Goal: Communication & Community: Answer question/provide support

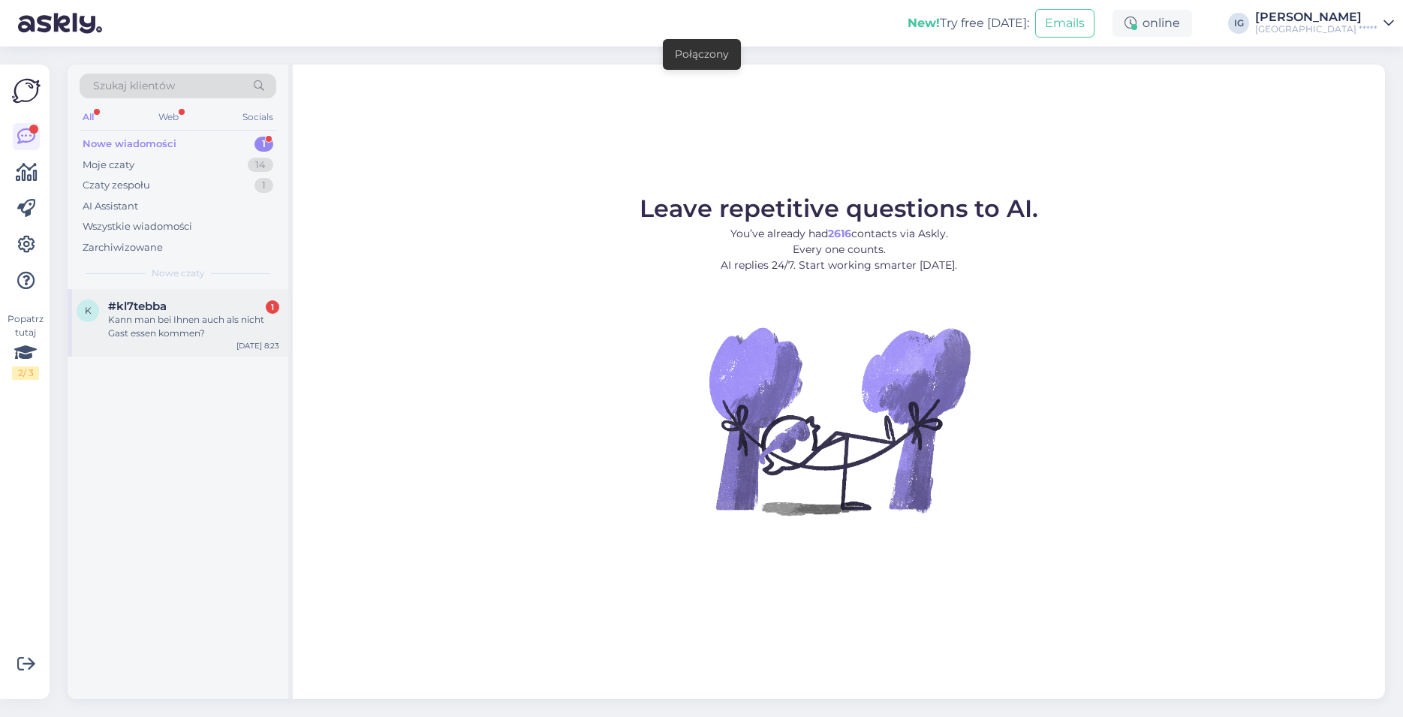
click at [155, 307] on span "#kl7tebba" at bounding box center [137, 306] width 59 height 14
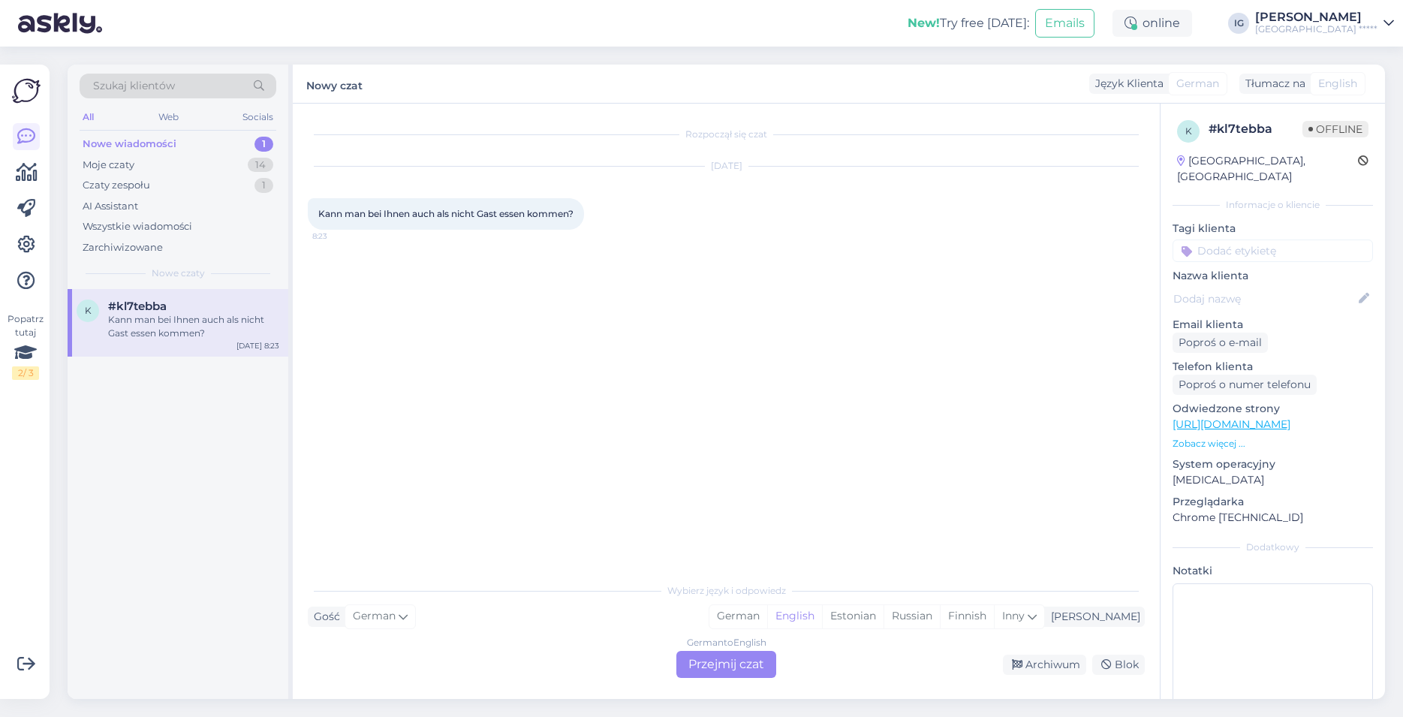
click at [730, 663] on div "German to English Przejmij czat" at bounding box center [726, 664] width 100 height 27
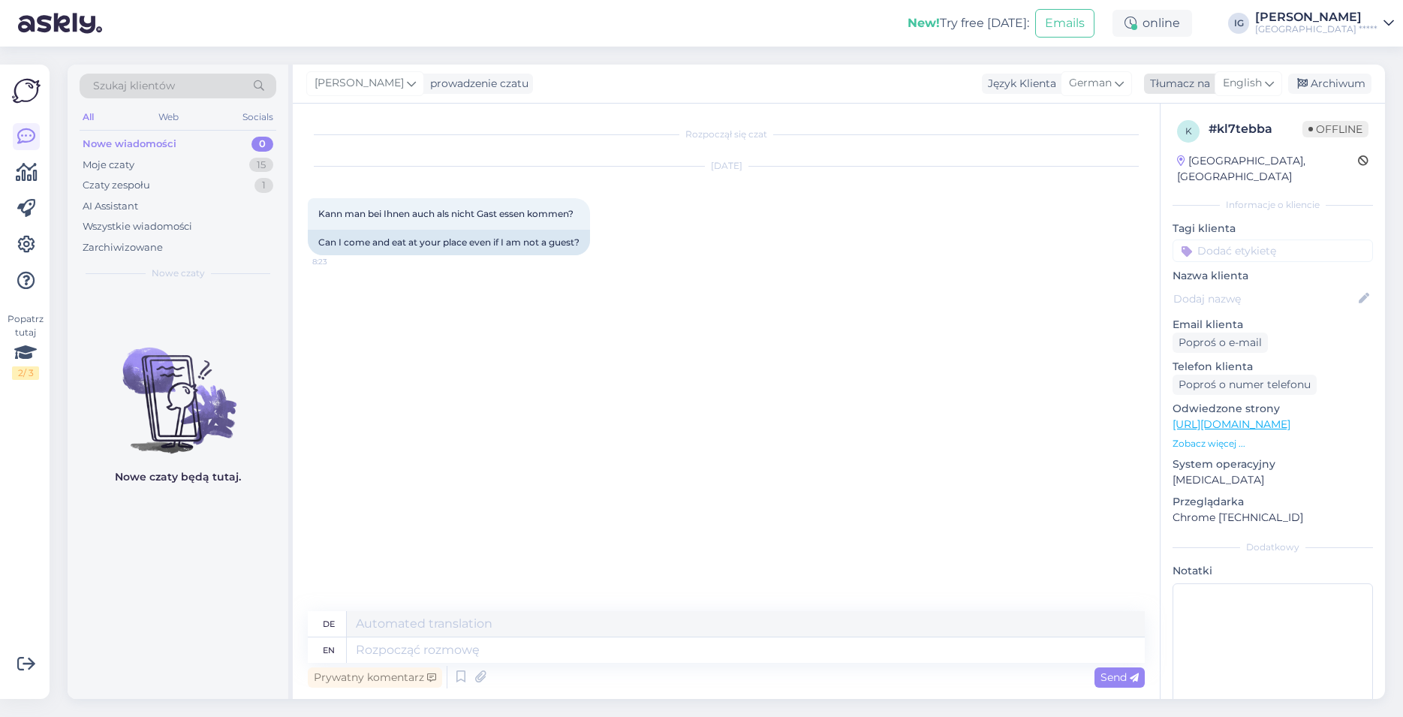
click at [1250, 81] on span "English" at bounding box center [1242, 83] width 39 height 17
type input "po"
click at [1178, 154] on link "Polish" at bounding box center [1212, 150] width 165 height 24
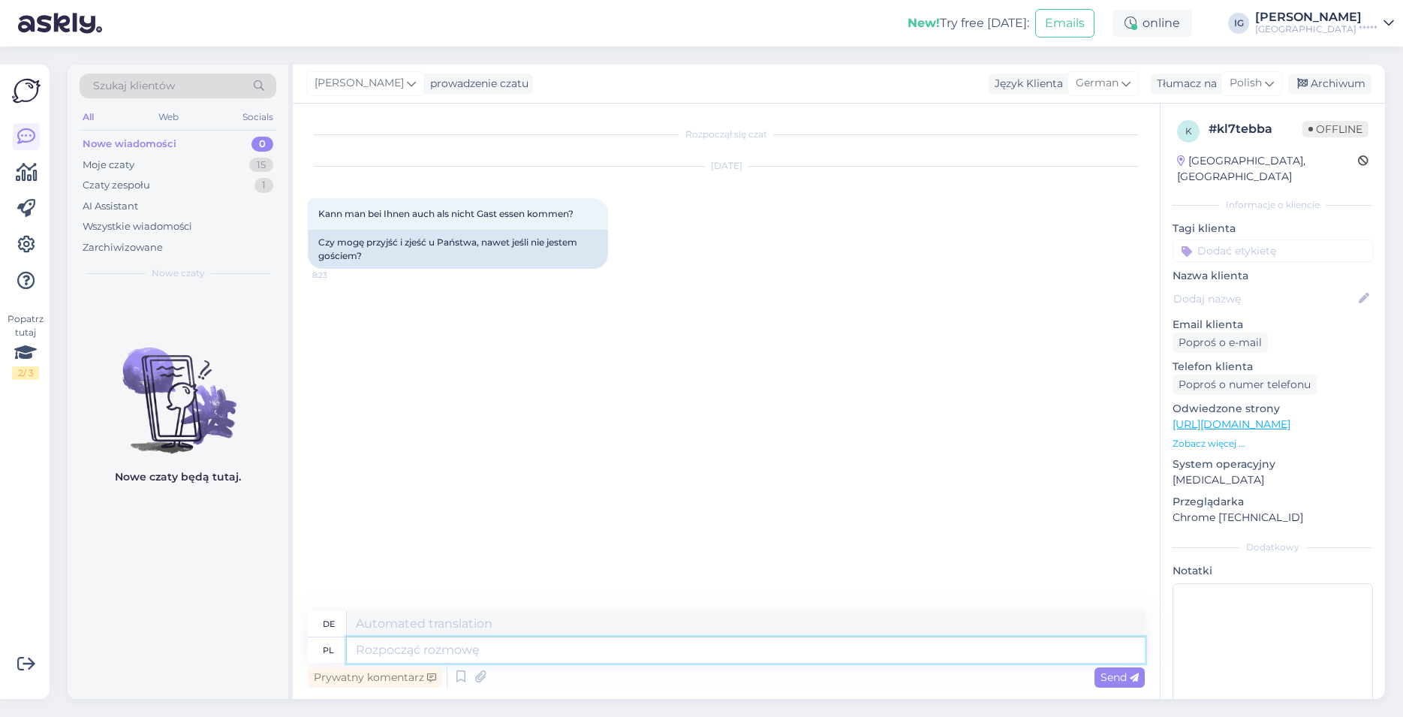
click at [386, 651] on textarea at bounding box center [746, 650] width 798 height 26
type textarea "Dzień"
type textarea "Danke"
type textarea "Dzień"
type textarea "Tag"
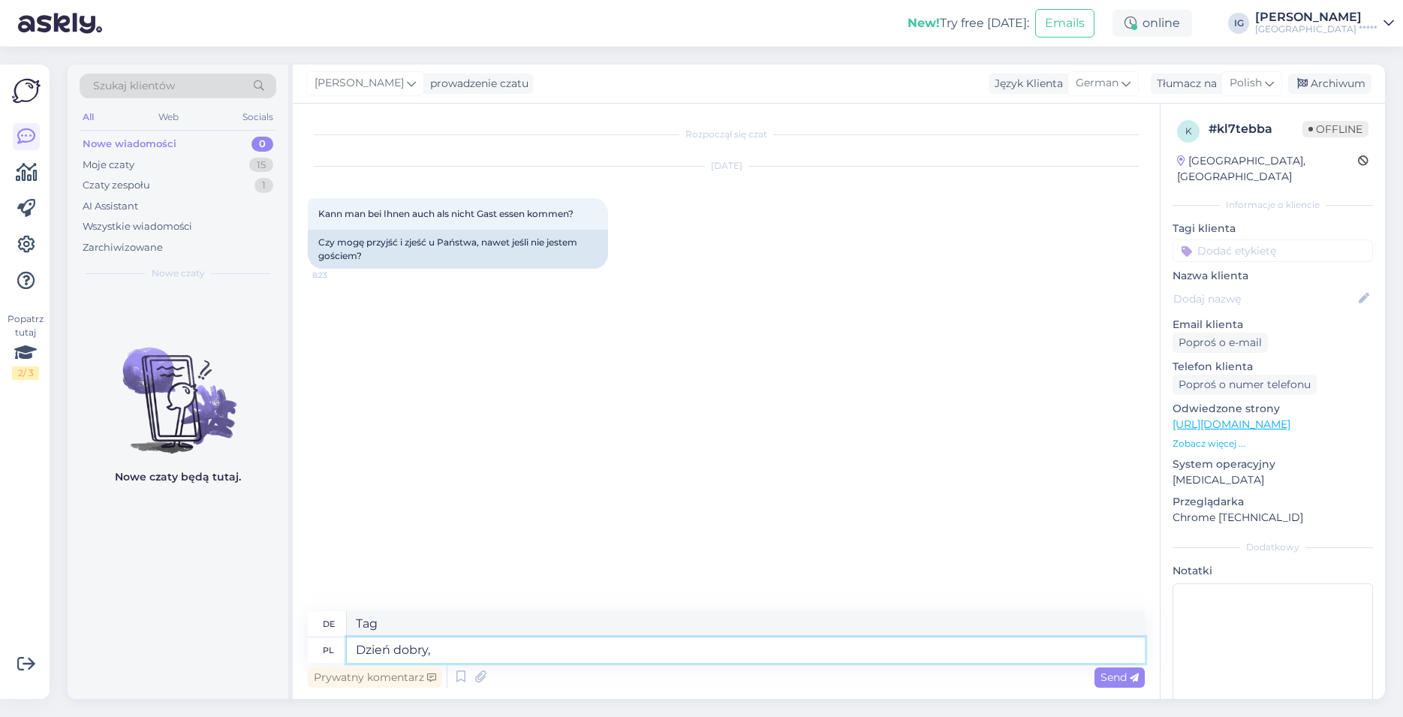
type textarea "Dzień dobry,"
type textarea "Guten Morgen,"
type textarea "Dzień dobry, możecie"
type textarea "Guten Morgen, Sie können"
type textarea "Dzień dobry, możecie Państwo [PERSON_NAME] z kawiarn"
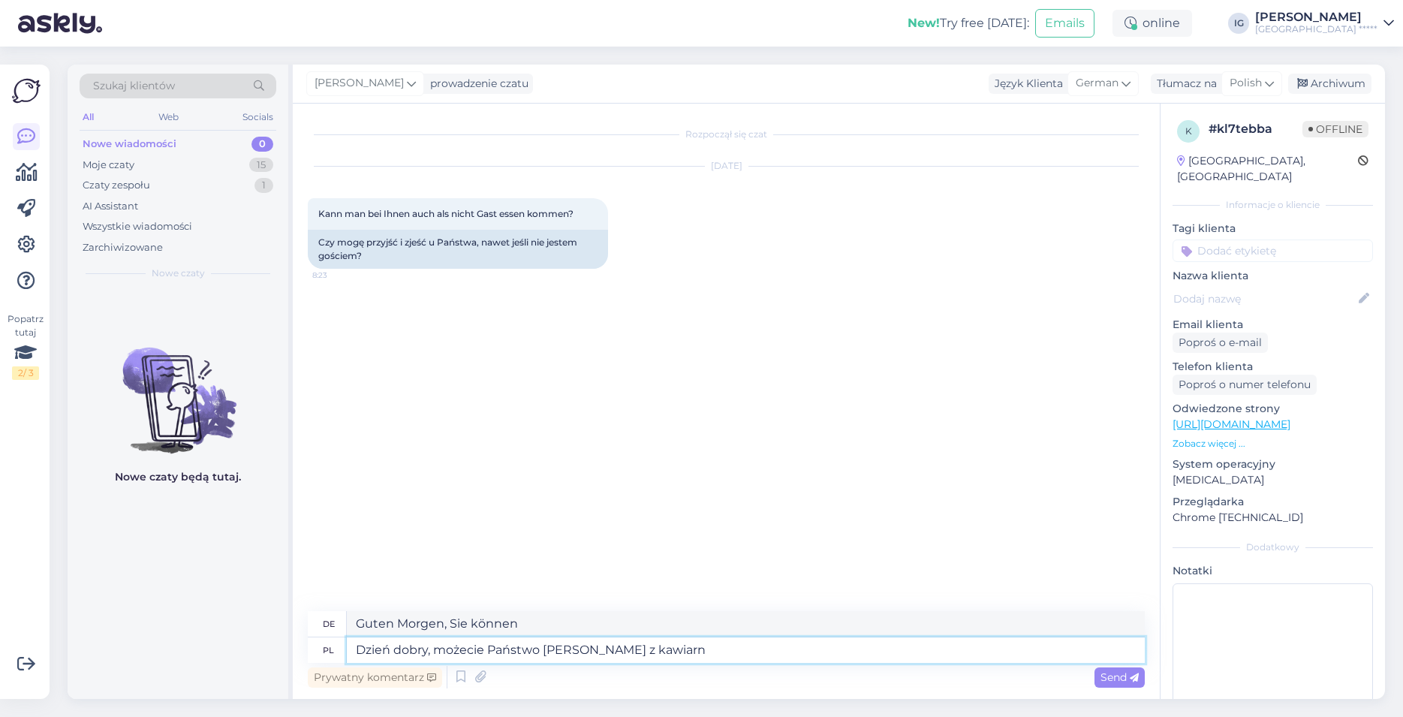
type textarea "Guten Morgen, Sie können das Café benutzen"
type textarea "Dzień dobry, możecie Państwo Korzystać z kawiarni Leśne"
type textarea "Guten Morgen, Sie können das Café Leśne nutzen"
type textarea "Dzień dobry, możecie Państwo Korzystać z kawiarni Leśne sze"
type textarea "Guten Morgen, Sie können das Café Leśne sz nutzen"
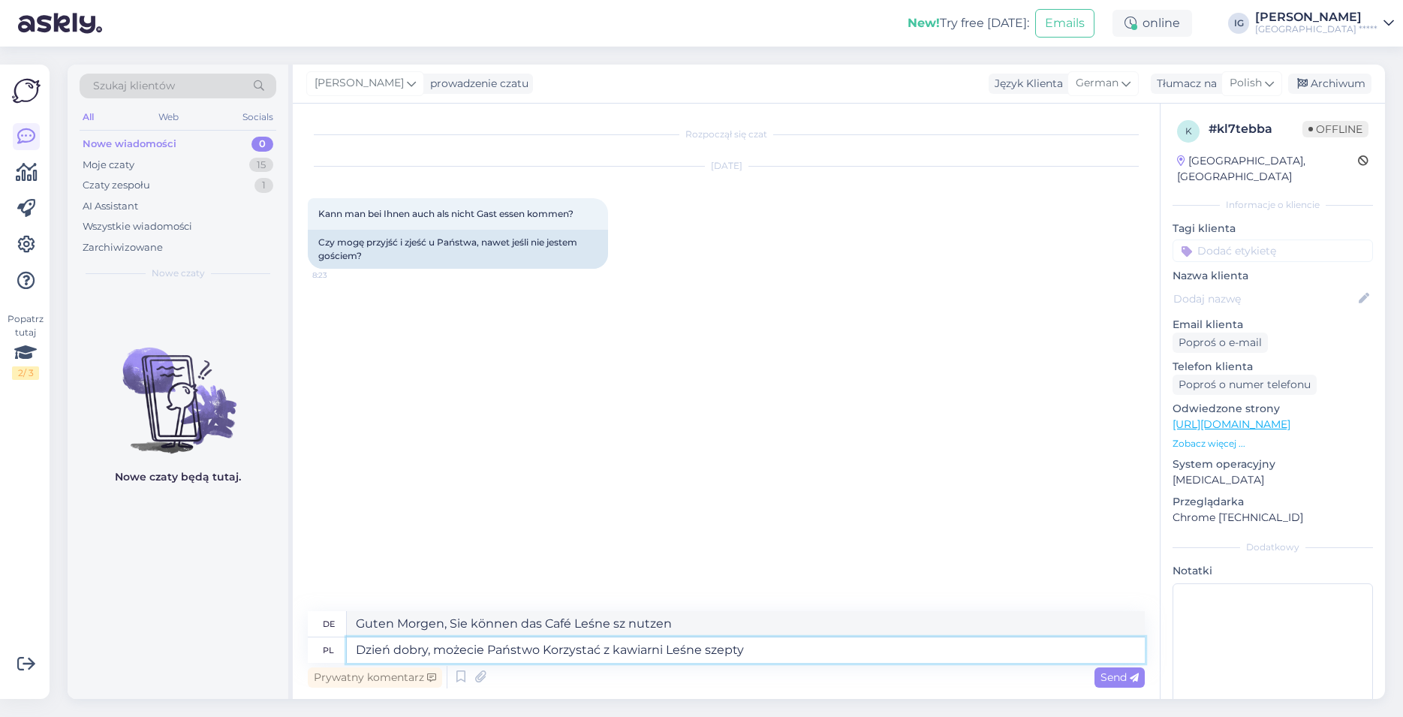
type textarea "Dzień dobry, możecie Państwo Korzystać z kawiarni Leśne szepty"
type textarea "Guten Morgen, Sie können das Forest Whispers Café nutzen"
type textarea "Dzień dobry, możecie Państwo Korzystać z kawiarni Leśne szepty oraz"
type textarea "Guten Morgen, Sie können das Forest Whispers Café nutzen und"
type textarea "Dzień dobry, możecie Państwo Korzystać z kawiarni Leśne szepty oraz resy"
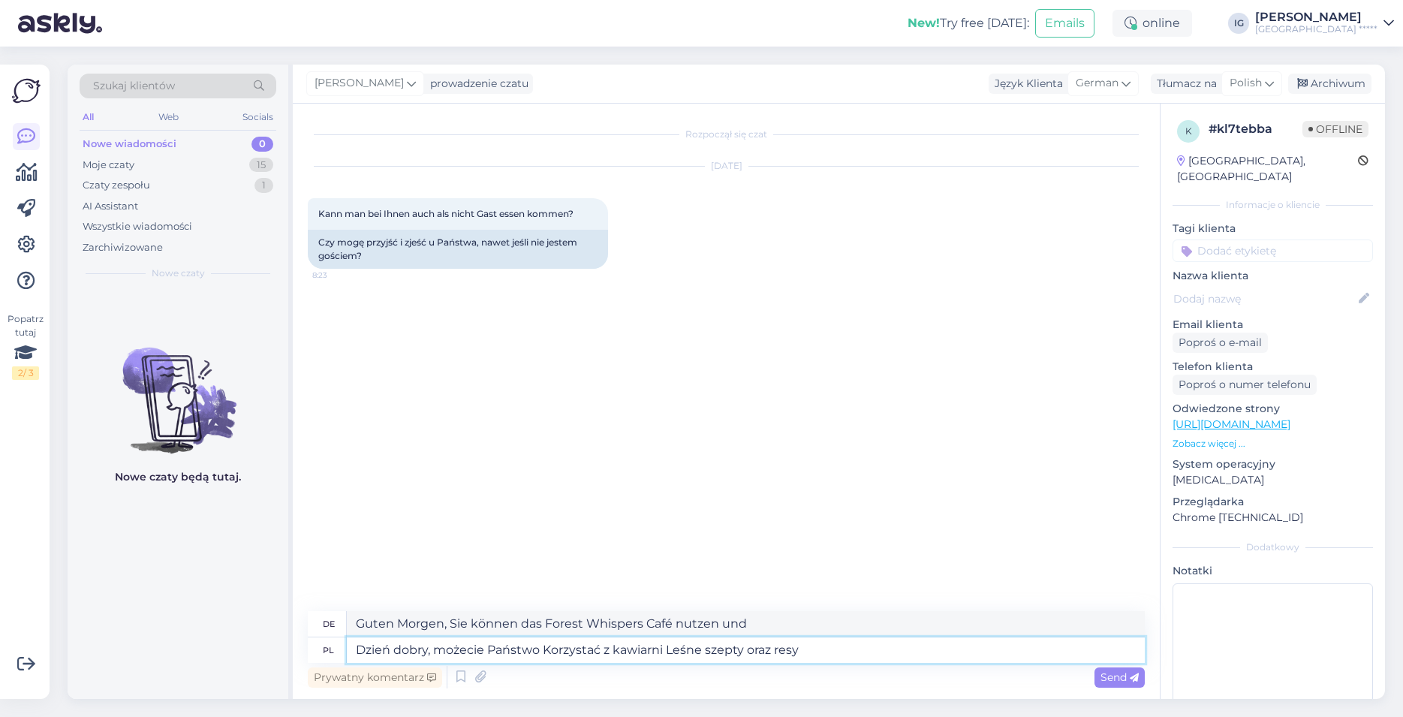
type textarea "Guten Morgen, Sie können die Cafés Leśne Szepty und Resya nutzen"
type textarea "Dzień dobry, możecie Państwo Korzystać z kawiarni Leśne szepty oraz"
type textarea "Guten Morgen, Sie können das Forest Whispers Café nutzen und"
type textarea "Dzień dobry, możecie Państwo Korzystać z kawiarni Leśne szepty oraz Restauracji"
type textarea "Guten Morgen, Sie können das Café und Restaurant Leśne Szepty nutzen"
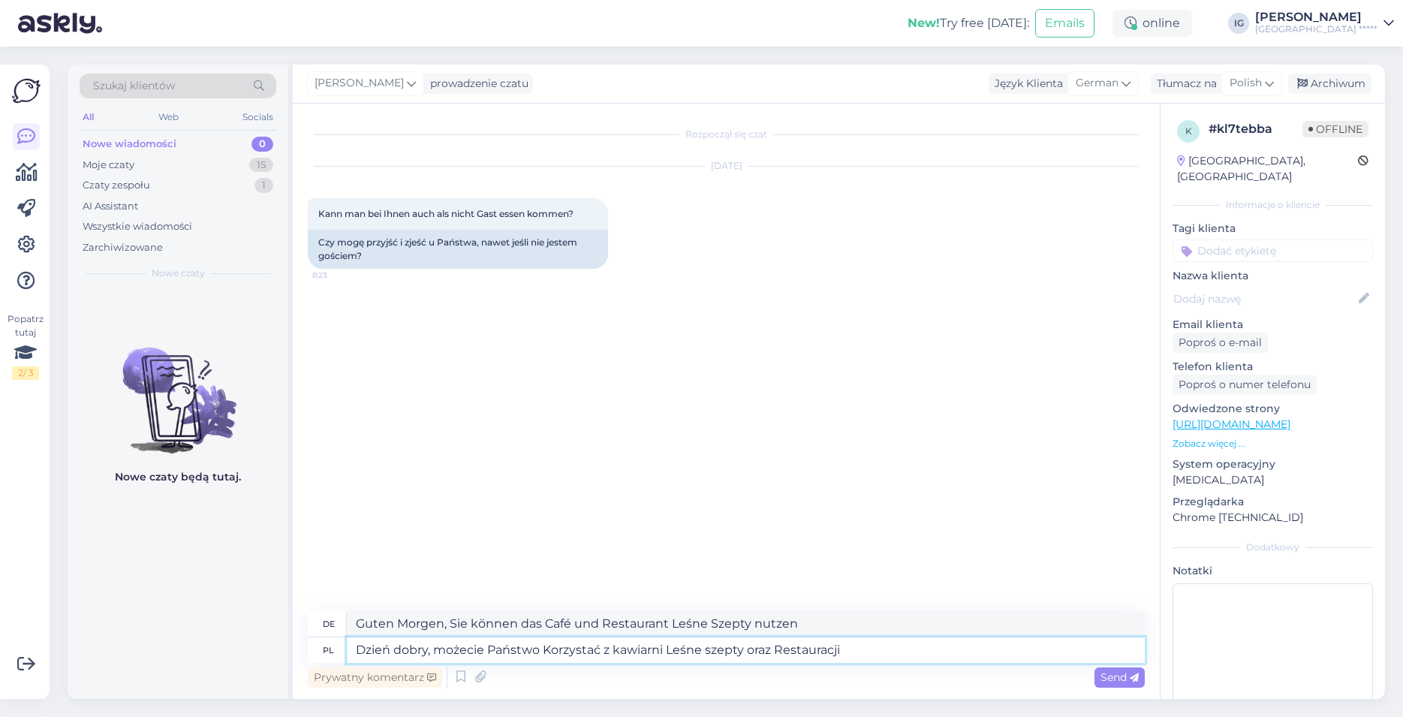
type textarea "Dzień dobry, możecie Państwo Korzystać z kawiarni Leśne szepty oraz Restauracji…"
type textarea "Guten Morgen, Sie können das Café und das Restaurant Leśne Szepty nutzen."
type textarea "Dzień dobry, możecie Państwo Korzystać z kawiarni Leśne szepty oraz Restauracji…"
type textarea "Guten Morgen, Sie können das Café Leśne Szepty und das A'la-Restaurant nutzen"
type textarea "Dzień dobry, możecie Państwo Korzystać z kawiarni Leśne szepty oraz Restauracji…"
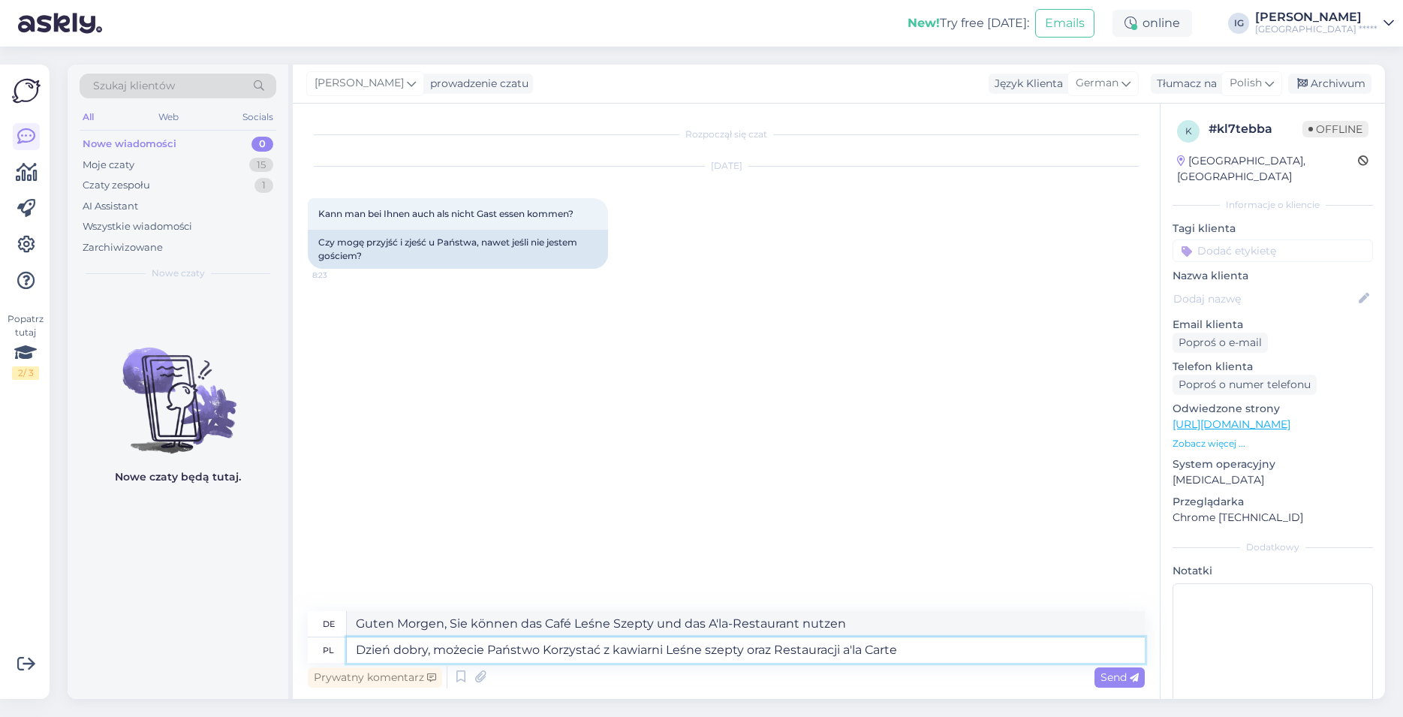
type textarea "Guten Morgen, Sie können das Café Leśne Szepty und das A'la Carte Restaurant nu…"
type textarea "Dzień dobry, możecie Państwo Korzystać z kawiarni Leśne szepty oraz Restauracji…"
type textarea "Guten Morgen, Sie können das Café Leśne Szepty und das Restaurant Magia a'la Ca…"
type textarea "Dzień dobry, możecie Państwo Korzystać z kawiarni Leśne szepty oraz Restauracji…"
type textarea "Guten Morgen, Sie können das Café Leśne Szepty und das À-la-carte-Restaurant Ma…"
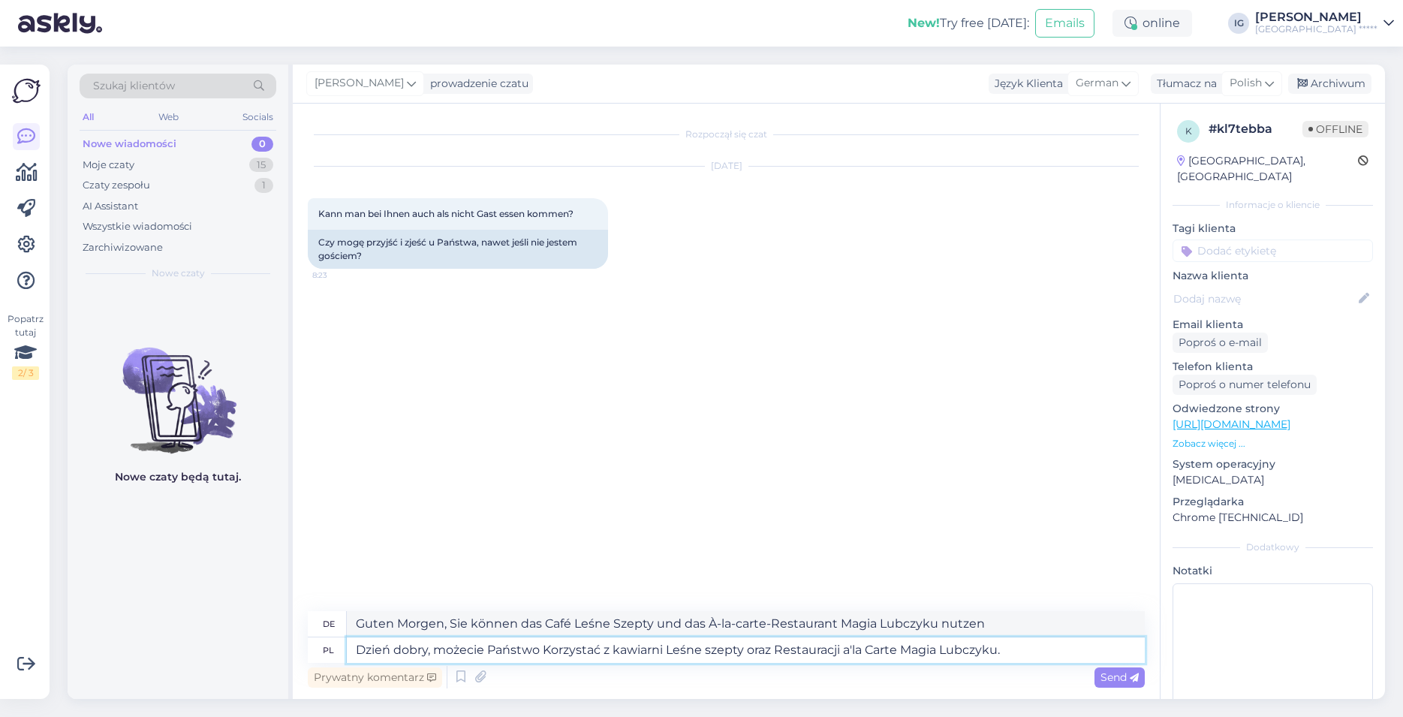
type textarea "Dzień dobry, możecie Państwo Korzystać z kawiarni Leśne szepty oraz Restauracji…"
type textarea "Guten Morgen, Sie können das Café Leśne Szepty und das À-la-carte-Restaurant Ma…"
click at [430, 651] on textarea "Dzień dobry, możecie Państwo Korzystać z kawiarni Leśne szepty oraz Restauracji…" at bounding box center [746, 650] width 798 height 26
type textarea "Dzień dobry, jako możecie Państwo [PERSON_NAME] z kawiarni Leśne szepty oraz Re…"
type textarea "Guten Morgen, Sie können das Café Leśne Szepty und das À-la-carte-Restaurant Ma…"
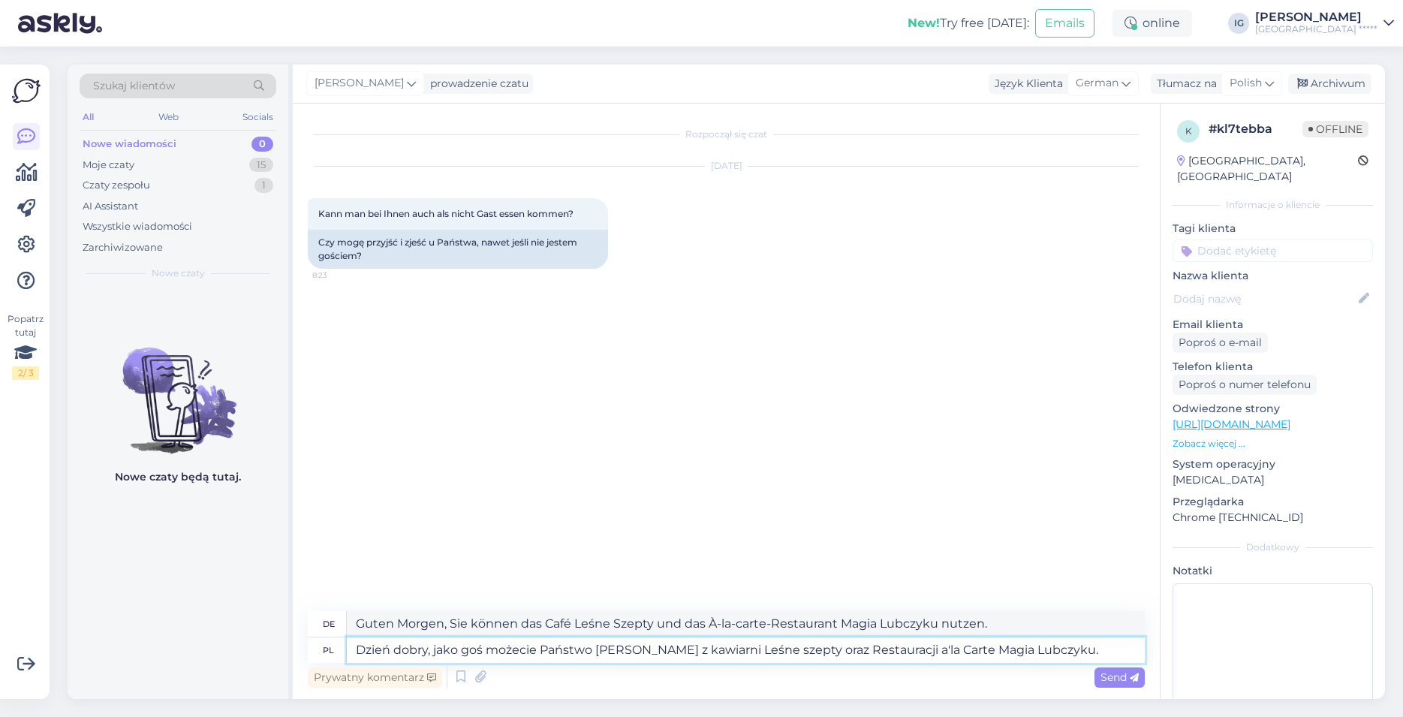
type textarea "Dzień dobry, jako gośc możecie Państwo [PERSON_NAME] z kawiarni Leśne szepty or…"
type textarea "Guten Morgen, als Gast können Sie das Café Leśne Szepty und das À-la-carte-Rest…"
type textarea "Dzień dobry, jako goście możecie Państwo [PERSON_NAME] z kawiarni Leśne szepty …"
type textarea "Guten Morgen, als Gäste können Sie das Café Leśne Szepty und das À-la-carte-Res…"
type textarea "Dzień dobry, jako goście z możecie Państwo Korzystać z kawiarni Leśne szepty or…"
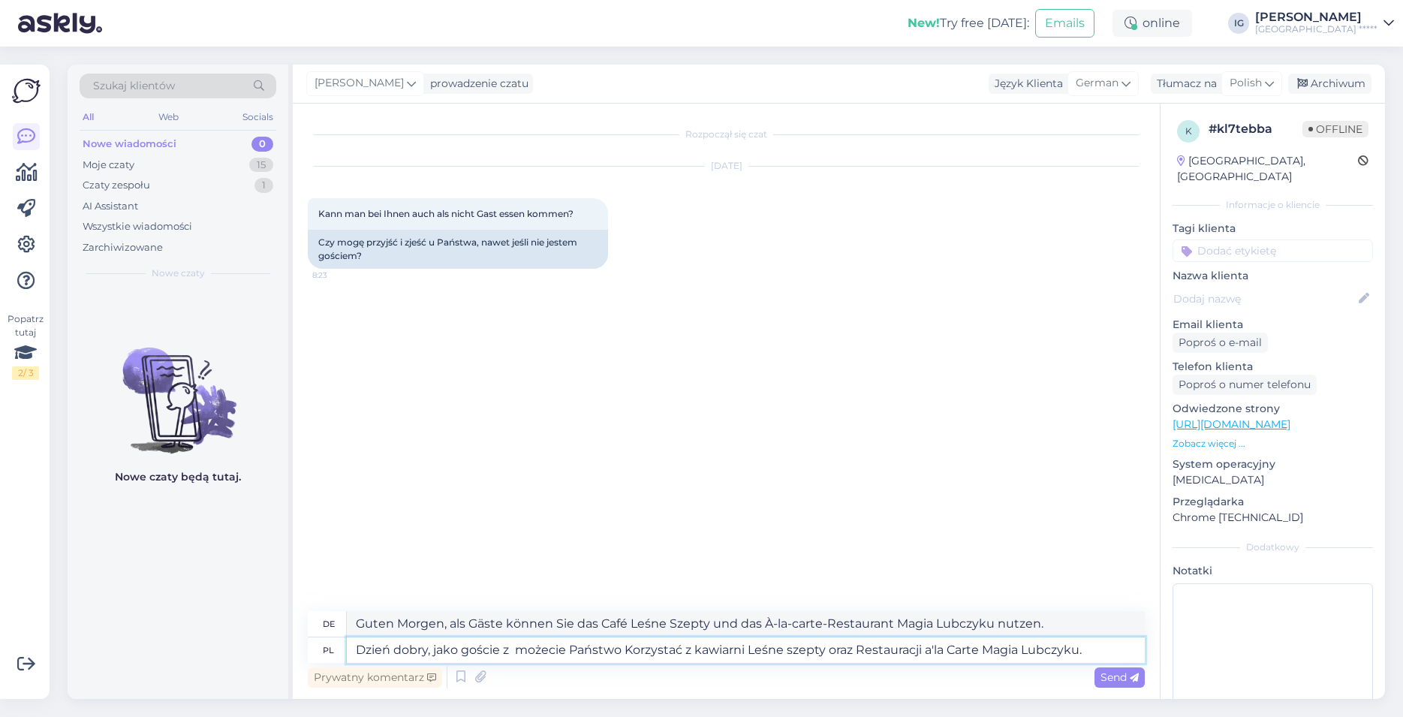
type textarea "Guten Morgen, als Gäste des können Sie das Café Leśne Szepty und das À-la-carte…"
type textarea "Dzień dobry, jako goście z z możecie Państwo [PERSON_NAME] z kawiarni Leśne sze…"
type textarea "Guten Morgen, als Gäste von zz können Sie das Café Leśne Szepty und das À-la-ca…"
type textarea "Dzień dobry, jako goście z zew możecie Państwo [PERSON_NAME] z kawiarni Leśne s…"
type textarea "Guten Morgen, als Gäste des Anrufs können Sie das Café Leśne Szepty und das À-l…"
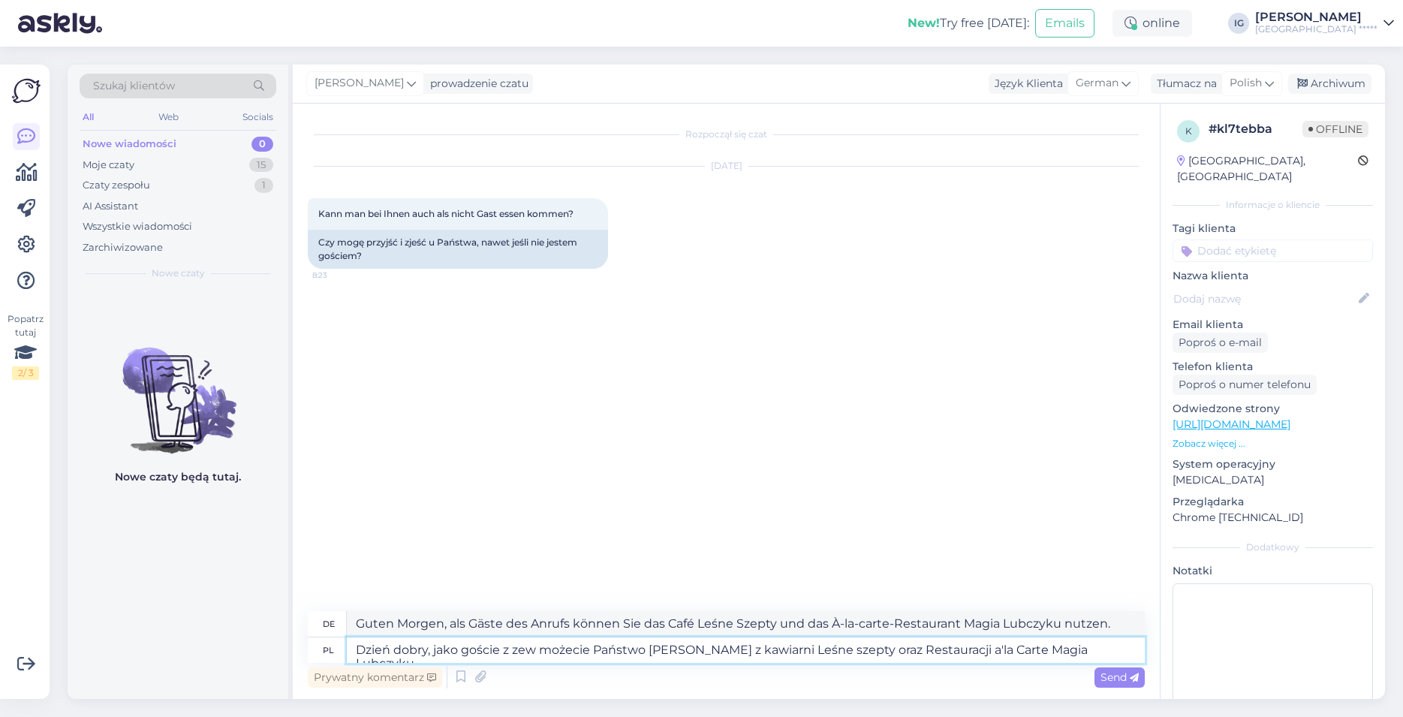
type textarea "Dzień dobry, jako goście z zewn możecie Państwo [PERSON_NAME] z kawiarni Leśne …"
type textarea "Guten Morgen, als externe Gäste können Sie das Café Leśne Szepty und das À-la-c…"
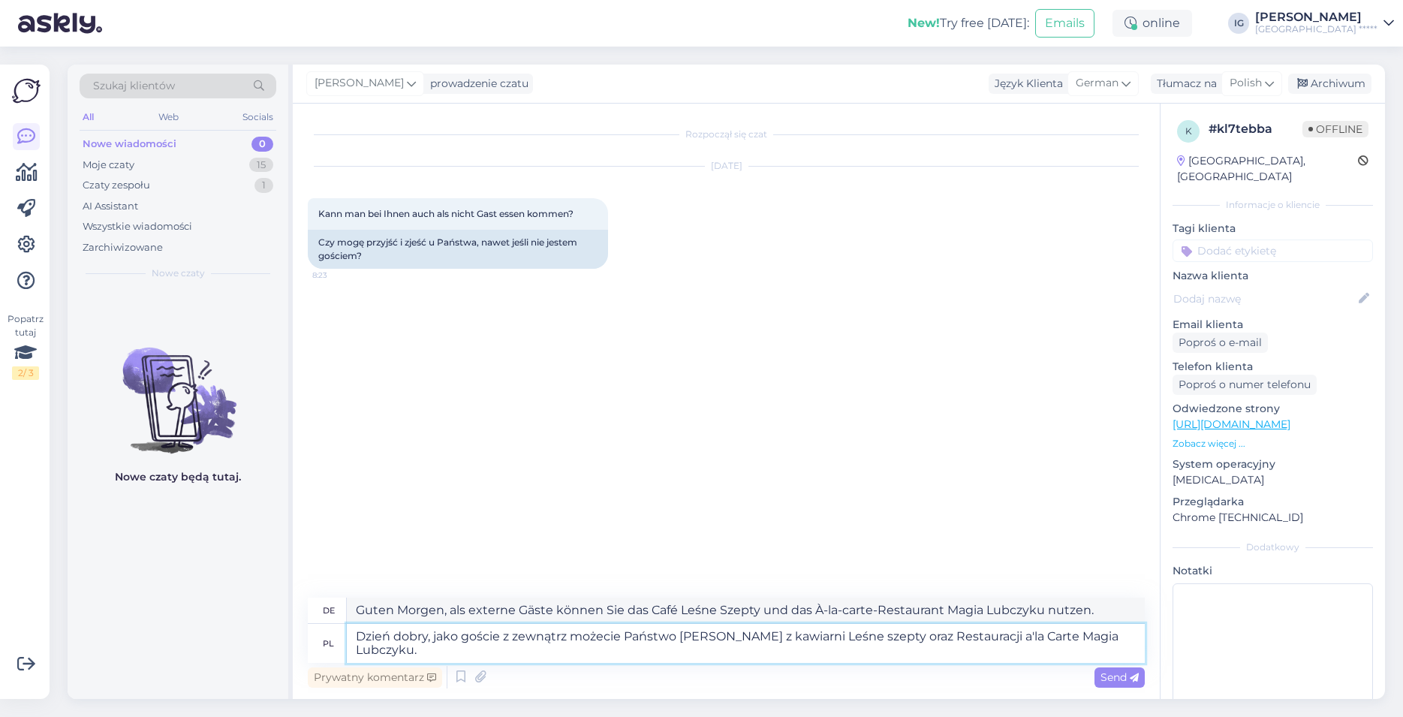
click at [755, 635] on textarea "Dzień dobry, jako goście z zewnątrz możecie Państwo [PERSON_NAME] z kawiarni Le…" at bounding box center [746, 643] width 798 height 39
type textarea "Dzień dobry, jako goście z zewnątrz możecie Państwo [PERSON_NAME] z awiarni Leś…"
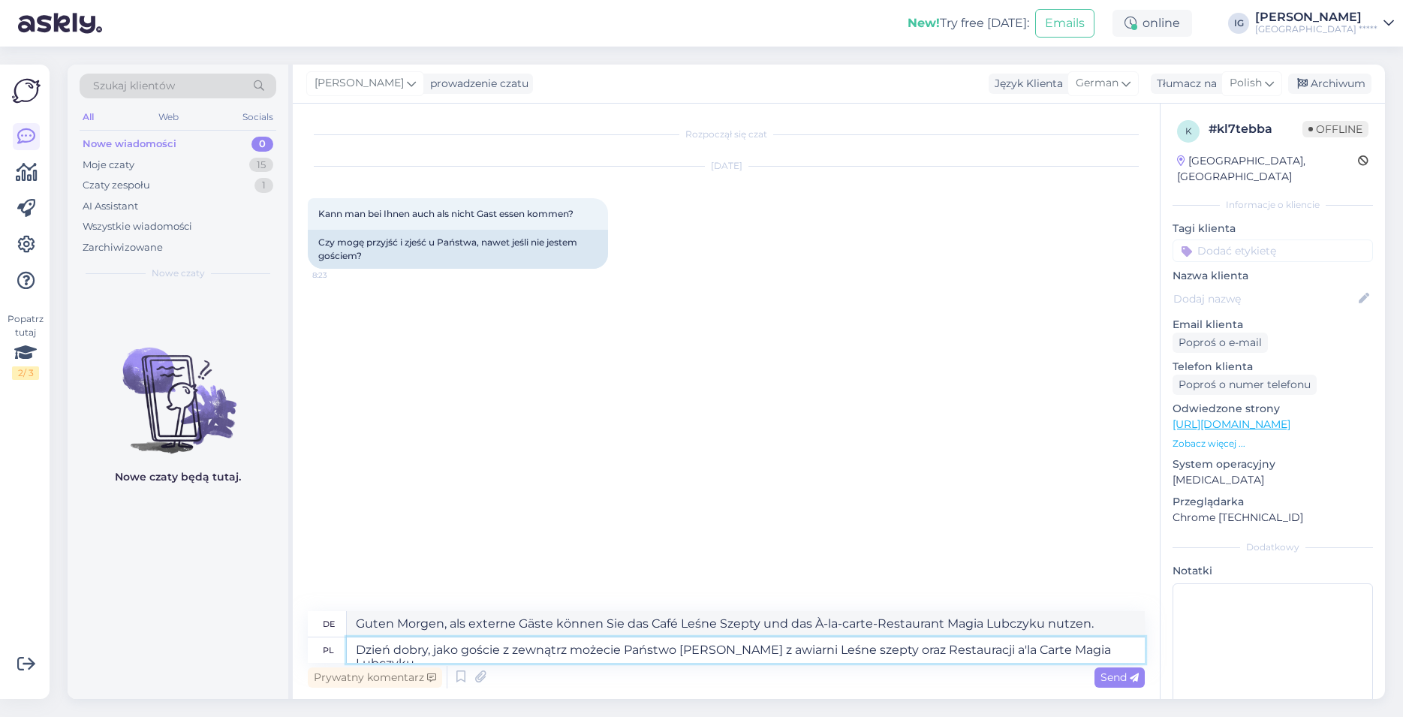
type textarea "Guten Morgen, als externe Gäste können Sie die Leśne szepty auberge und das Mag…"
type textarea "Dzień dobry, jako goście z zewnątrz możecie Państwo [PERSON_NAME] z Kawiarni Le…"
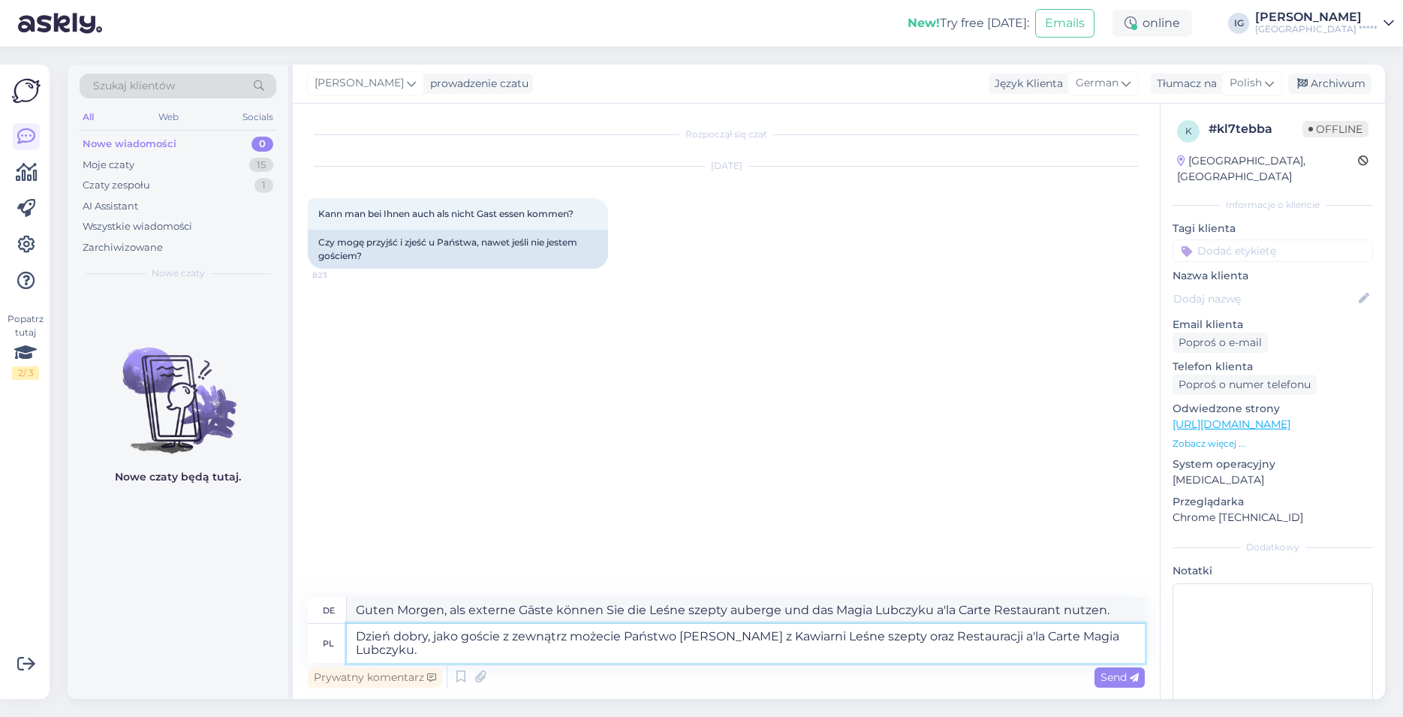
type textarea "Guten Morgen, als externe Gäste können Sie das Café Leśne szepty und das À-la-c…"
click at [850, 635] on textarea "Dzień dobry, jako goście z zewnątrz możecie Państwo [PERSON_NAME] z Kawiarni Le…" at bounding box center [746, 643] width 798 height 39
type textarea "Dzień dobry, jako goście z zewnątrz możecie Państwo Korzystać z Kawiarni Leśne …"
type textarea "Guten Morgen, als externe Gäste können Sie das Café Leśne zepty und das À-la-ca…"
type textarea "Dzień dobry, jako goście z zewnątrz możecie Państwo [PERSON_NAME] z Kawiarni Le…"
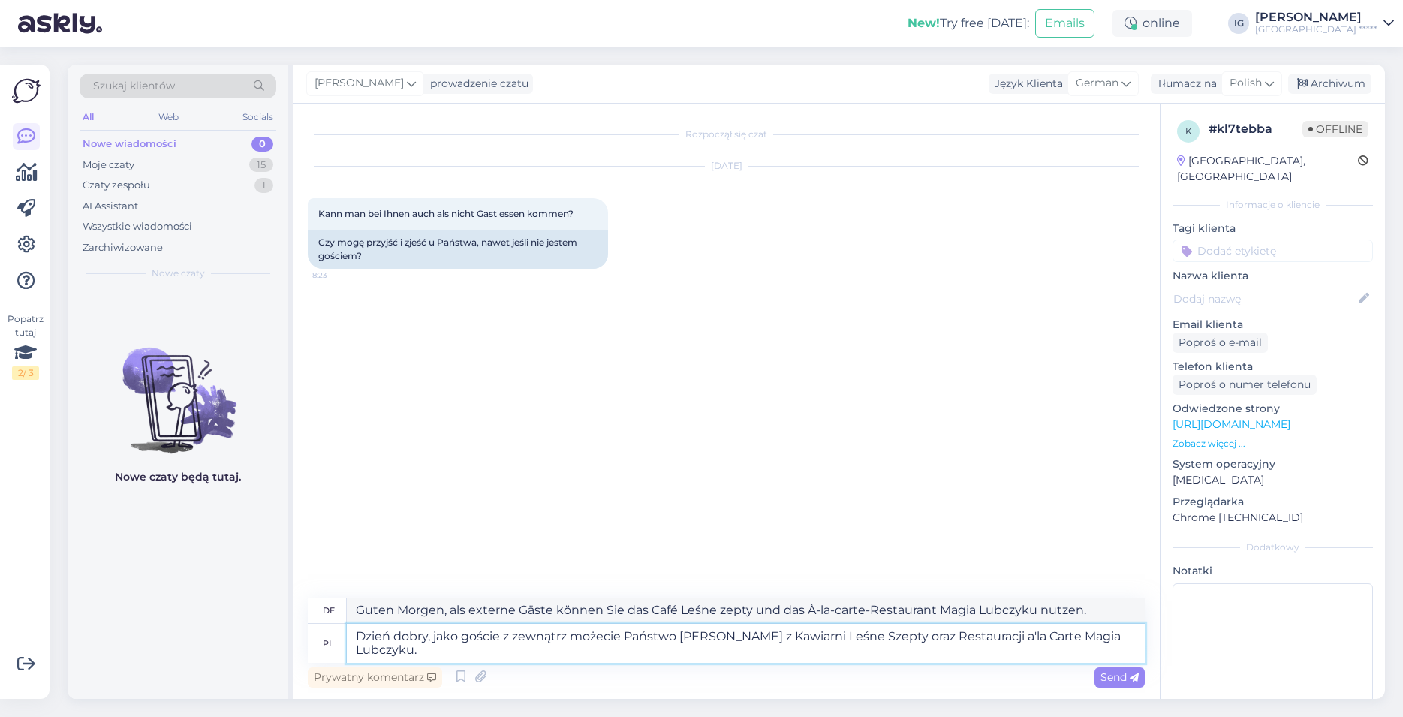
type textarea "Guten Morgen, als externe Gäste können Sie das Café Leśne Szepty und das À-la-c…"
click at [450, 649] on textarea "Dzień dobry, jako goście z zewnątrz możecie Państwo [PERSON_NAME] z Kawiarni Le…" at bounding box center [746, 643] width 798 height 39
type textarea "Dzień dobry, jako goście z zewnątrz możecie Państwo [PERSON_NAME] z Kawiarni Le…"
type textarea "Guten Morgen, als externe Gäste können Sie das Café Leśne Szepty und das À-la-c…"
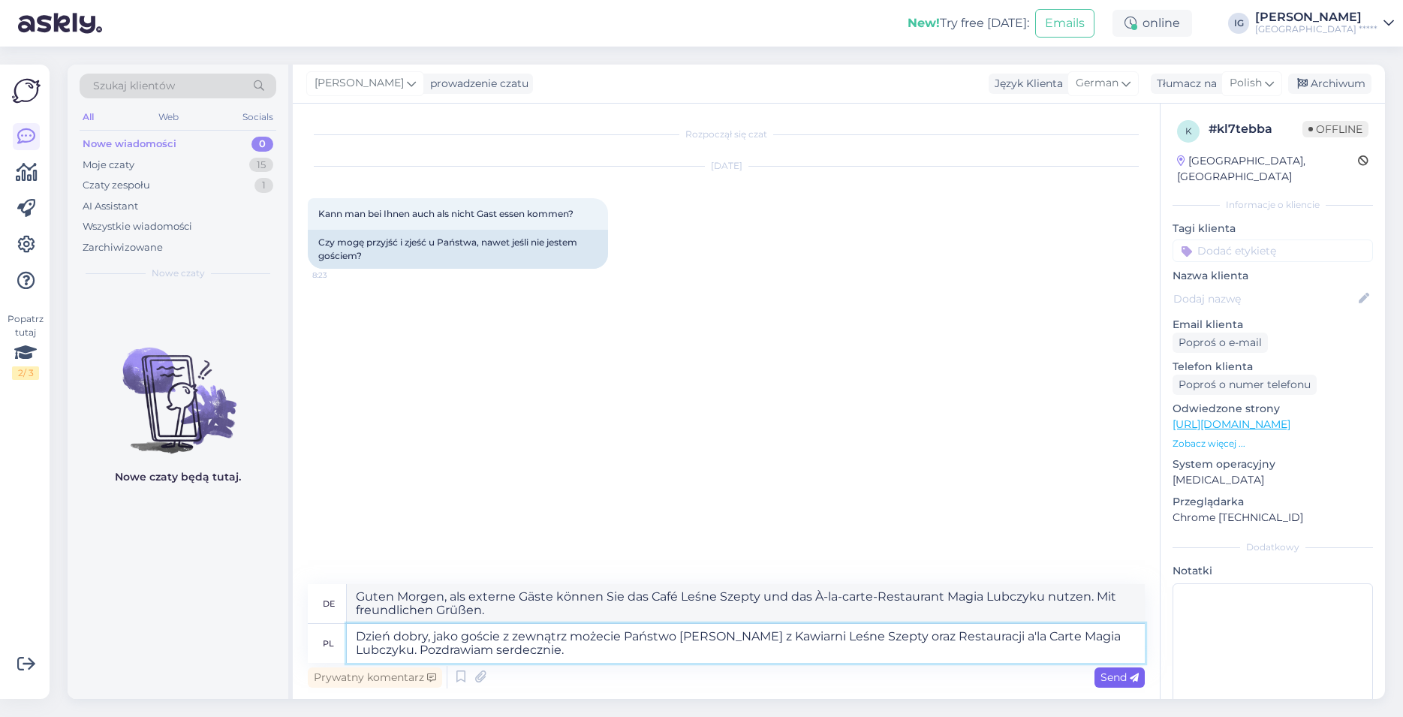
type textarea "Dzień dobry, jako goście z zewnątrz możecie Państwo [PERSON_NAME] z Kawiarni Le…"
click at [1117, 678] on span "Send" at bounding box center [1119, 677] width 38 height 14
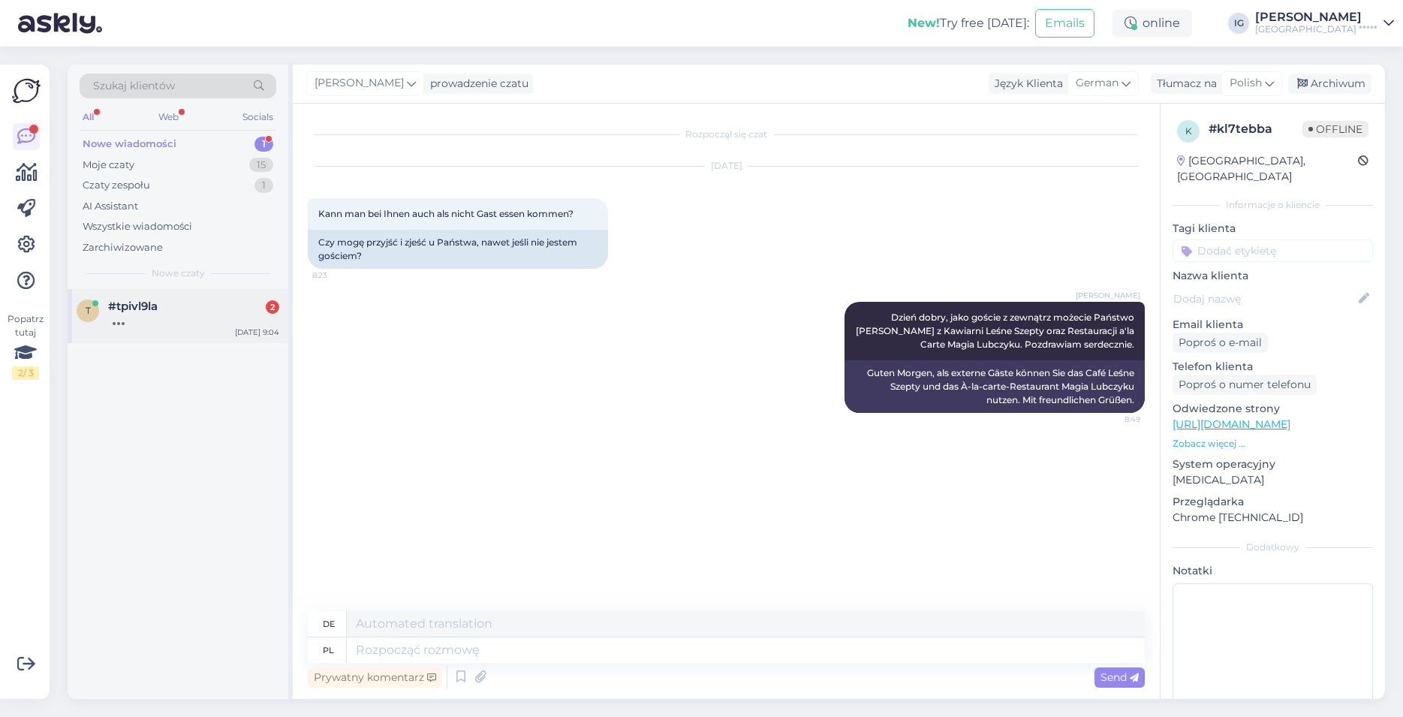
click at [180, 314] on div at bounding box center [193, 320] width 171 height 14
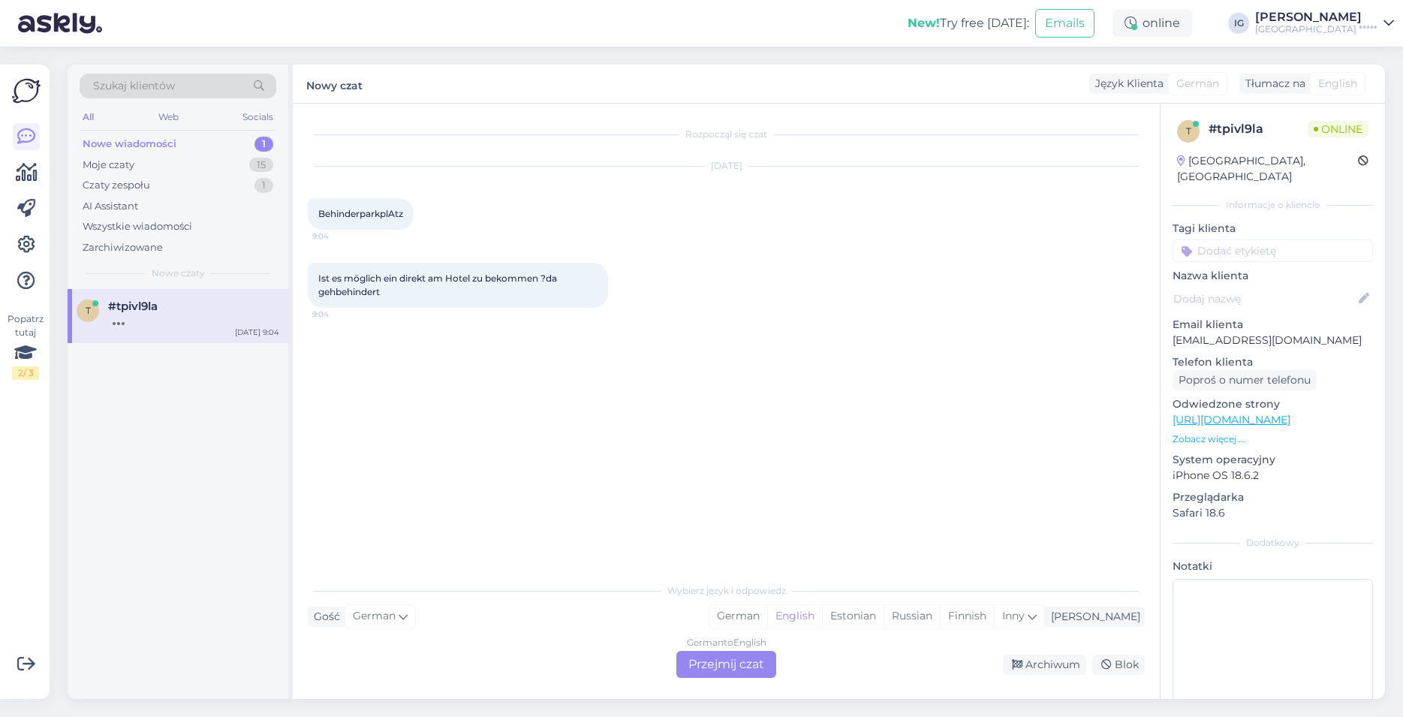
click at [761, 666] on div "German to English Przejmij czat" at bounding box center [726, 664] width 100 height 27
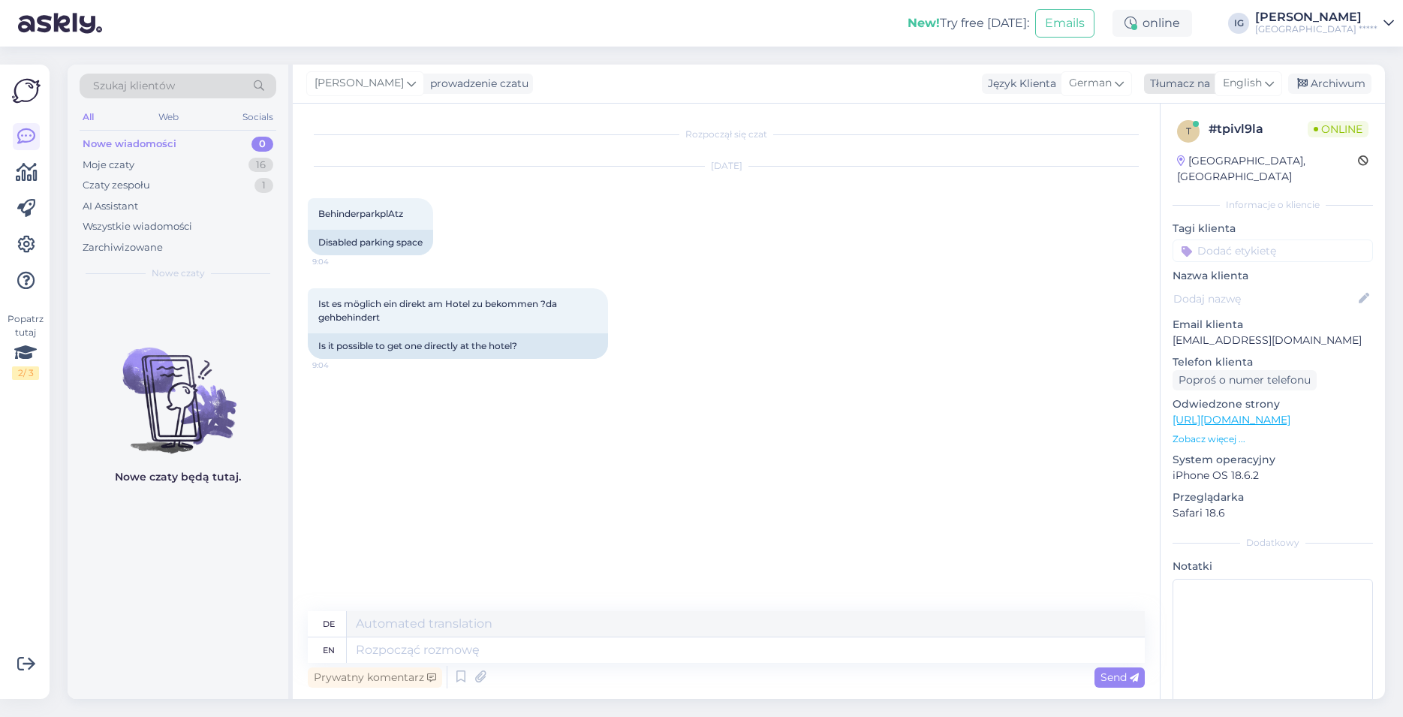
click at [1250, 83] on span "English" at bounding box center [1242, 83] width 39 height 17
click at [1175, 152] on link "Polish" at bounding box center [1212, 150] width 165 height 24
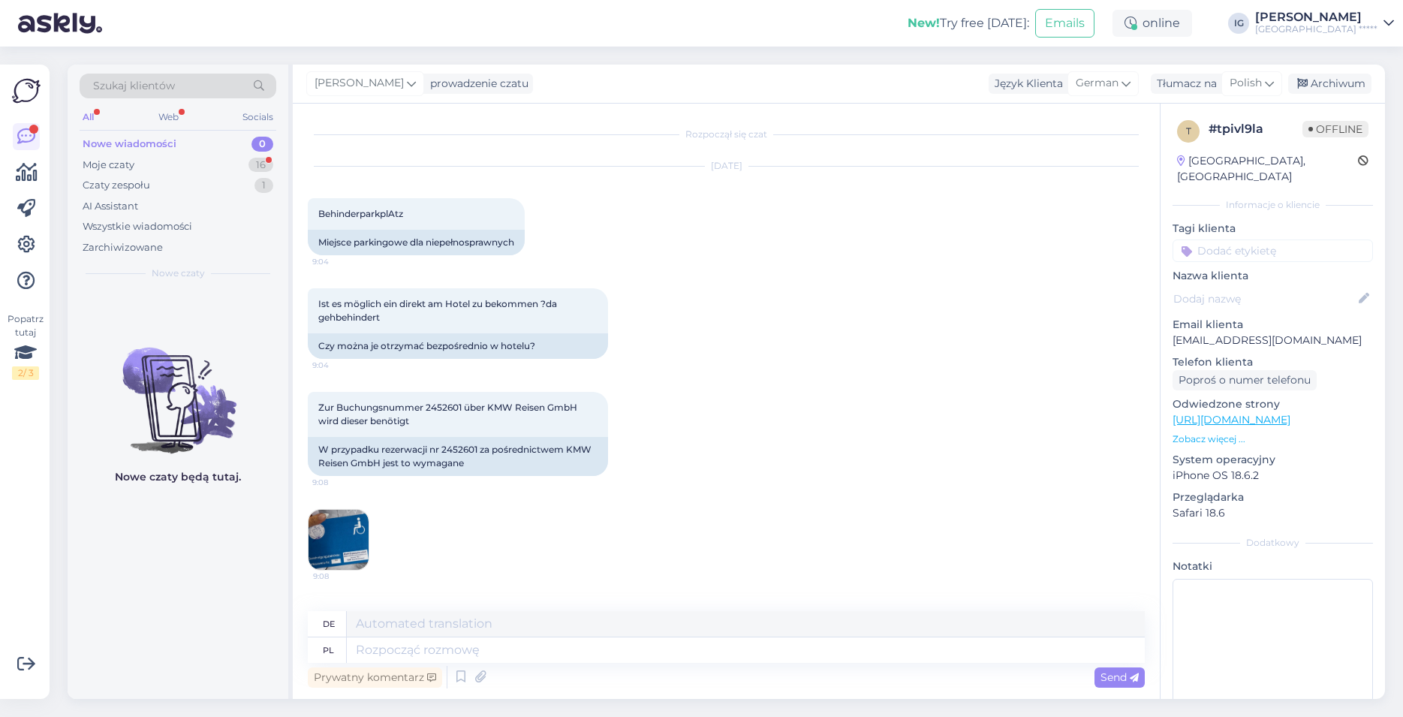
scroll to position [179, 0]
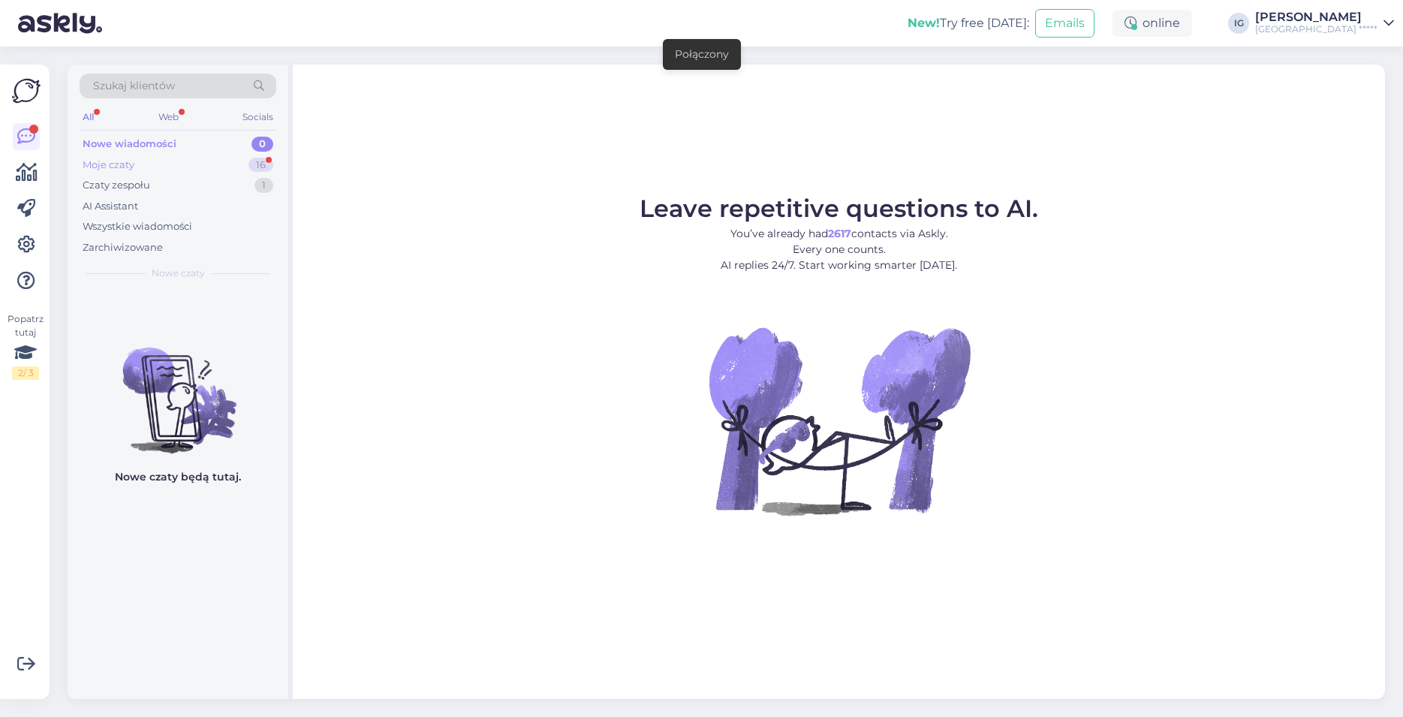
click at [143, 170] on div "Moje czaty 16" at bounding box center [178, 165] width 197 height 21
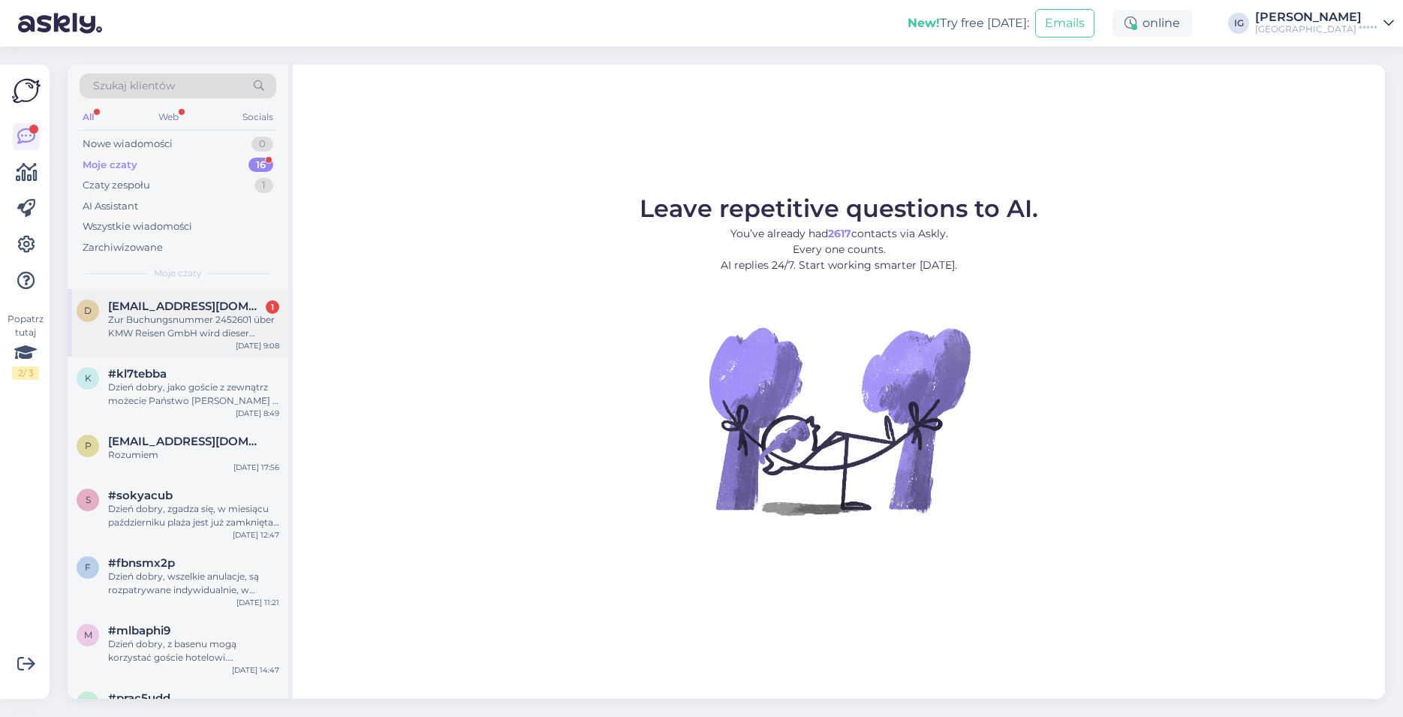
click at [166, 325] on div "Zur Buchungsnummer 2452601 über KMW Reisen GmbH wird dieser benötigt" at bounding box center [193, 326] width 171 height 27
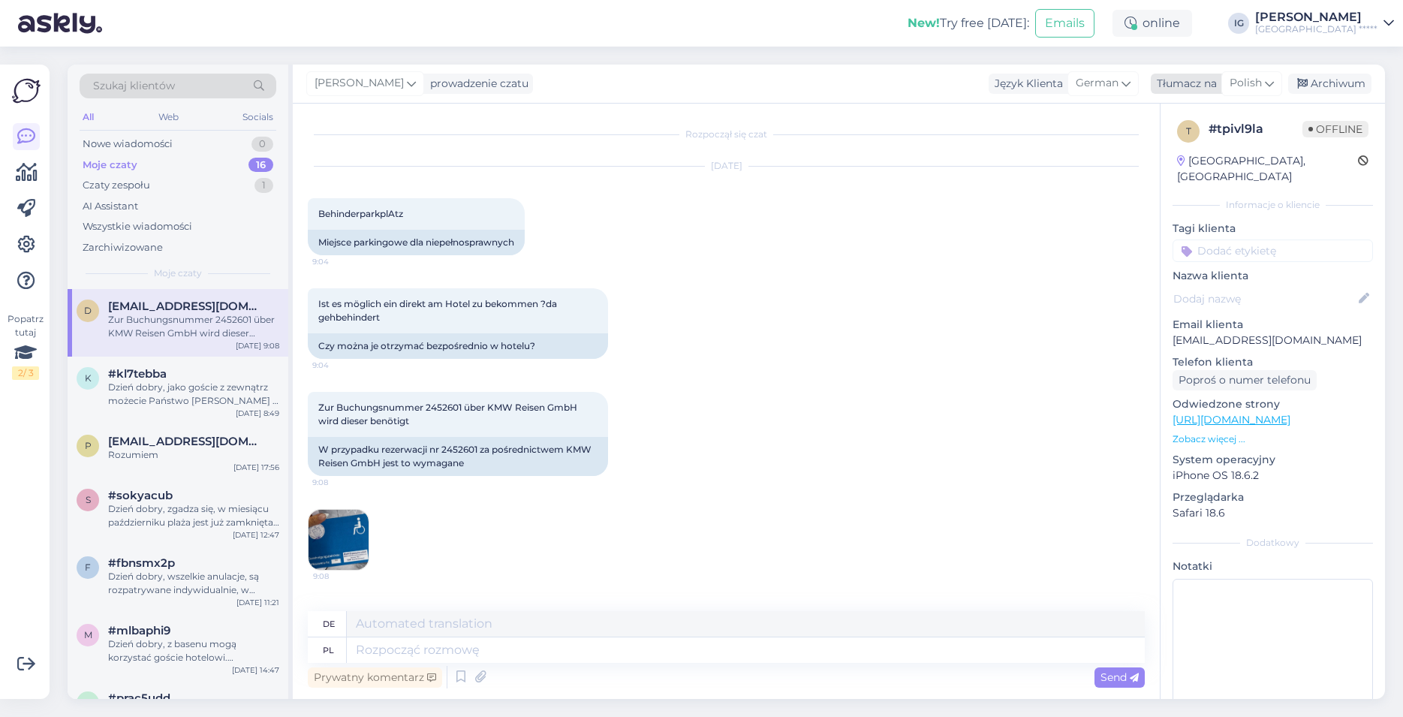
click at [1250, 83] on span "Polish" at bounding box center [1245, 83] width 32 height 17
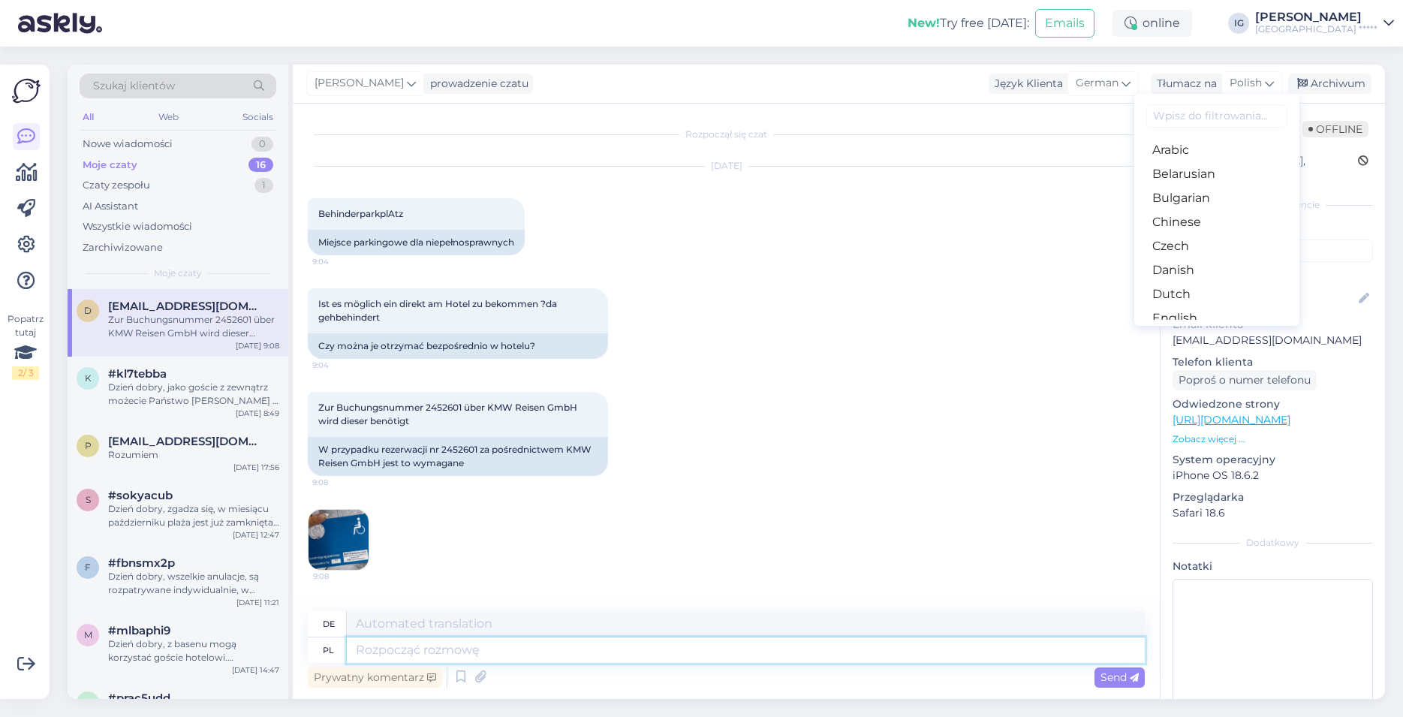
click at [411, 649] on textarea at bounding box center [746, 650] width 798 height 26
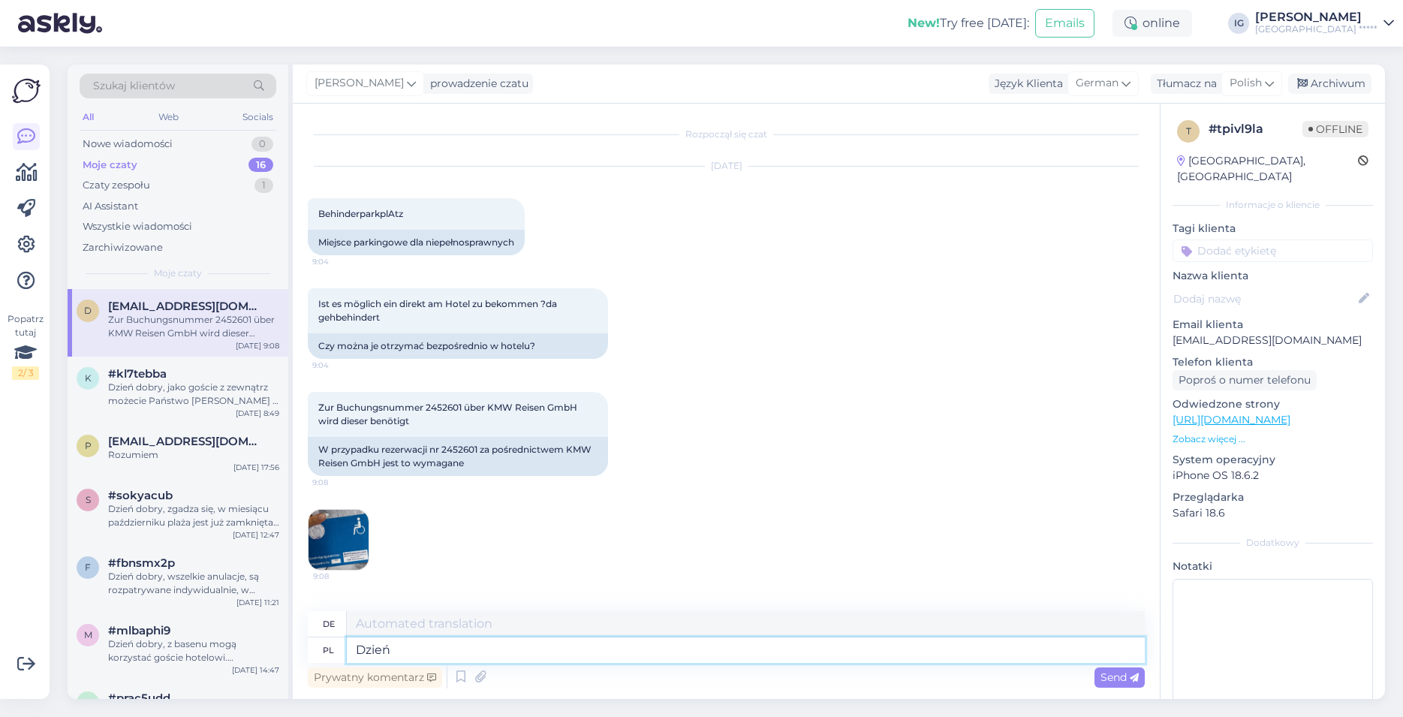
type textarea "Dzień"
type textarea "Tag"
type textarea "Dzień dobry,"
type textarea "Guten Morgen,"
type textarea "Dzień dobry, proszę"
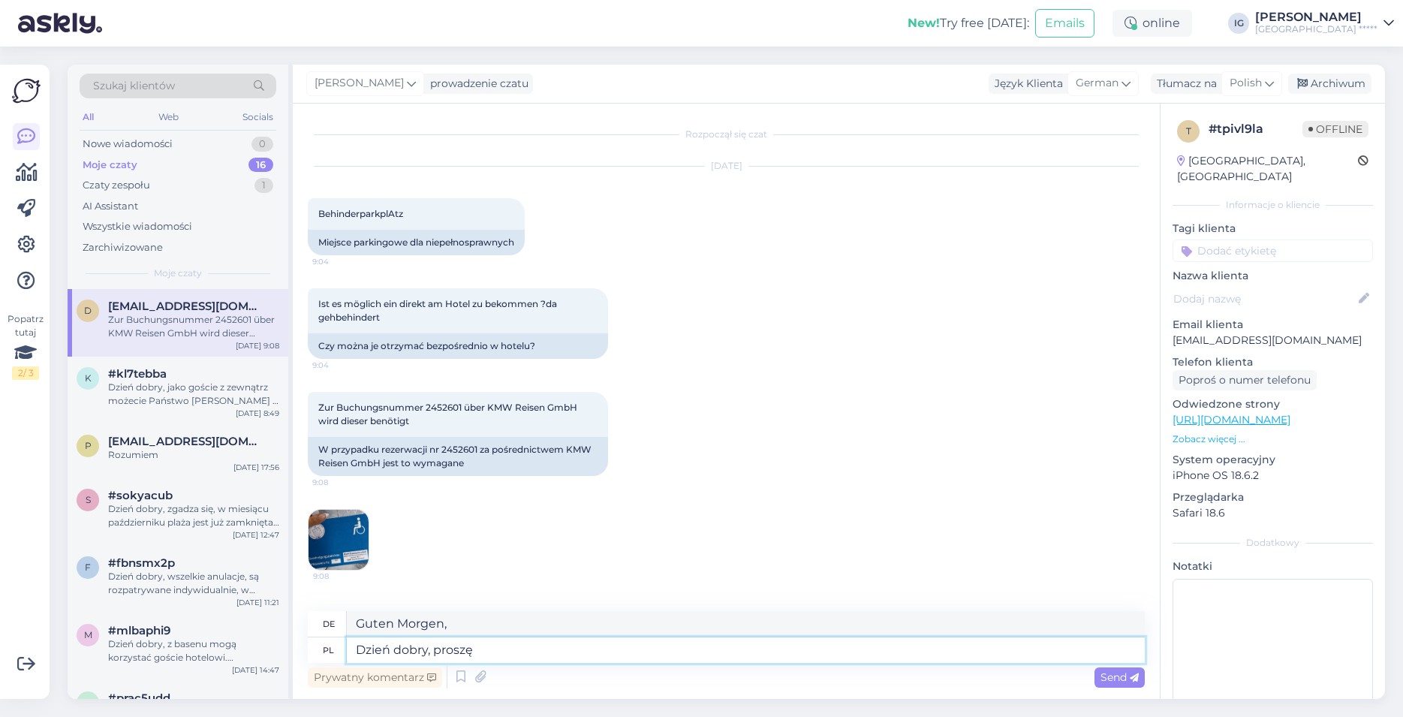
type textarea "Guten Morgen, bitte"
type textarea "Dzień dobry, proszę o wyslanie"
type textarea "Guten Morgen, bitte senden Sie"
type textarea "Dzień dobry, proszę o wyslanie powyższych i"
type textarea "Guten Morgen, bitte senden Sie die oben"
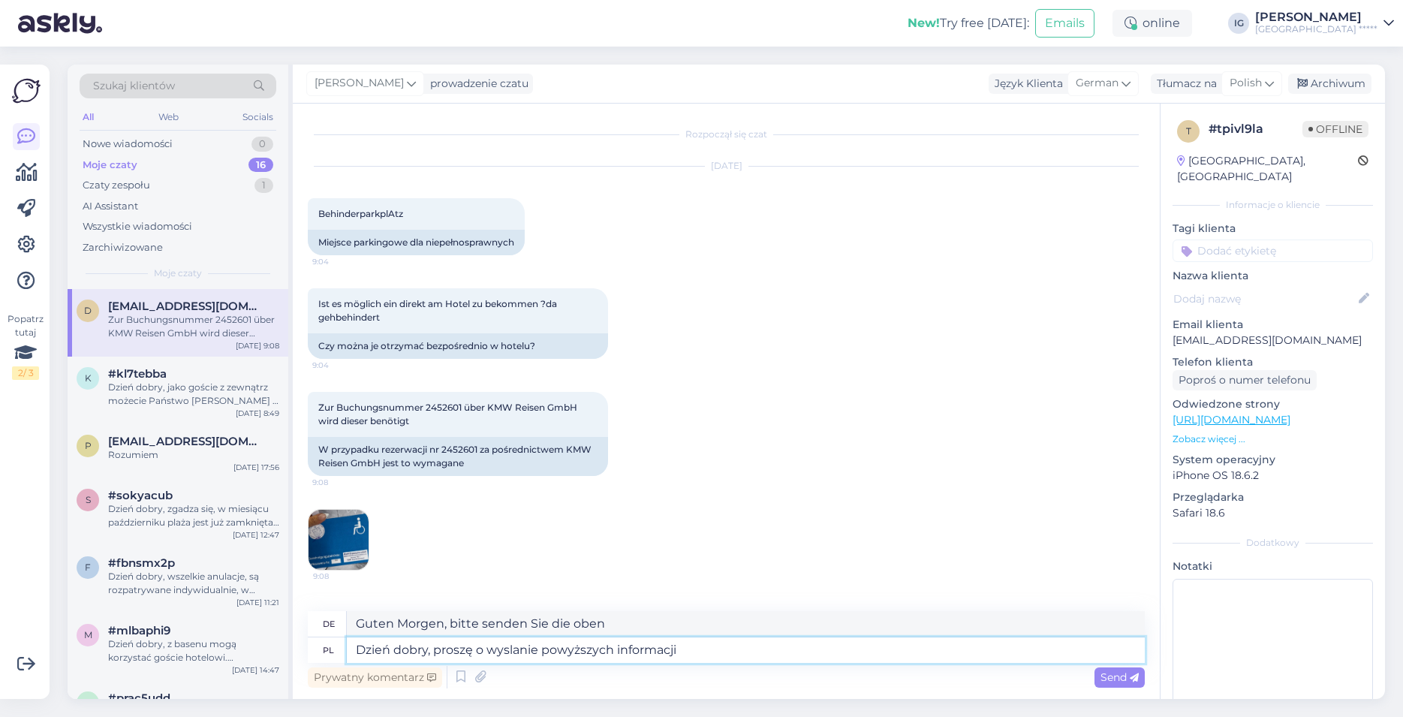
type textarea "Dzień dobry, proszę o wyslanie powyższych informacji"
type textarea "Guten Morgen, bitte senden Sie mir die oben genannten Informationen"
type textarea "Dzień dobry, proszę o wyslanie powyższych informacji na"
type textarea "Guten Morgen, bitte senden Sie die oben genannten Informationen an"
type textarea "Dzień dobry, proszę o wyslanie powyższych informacji na ad"
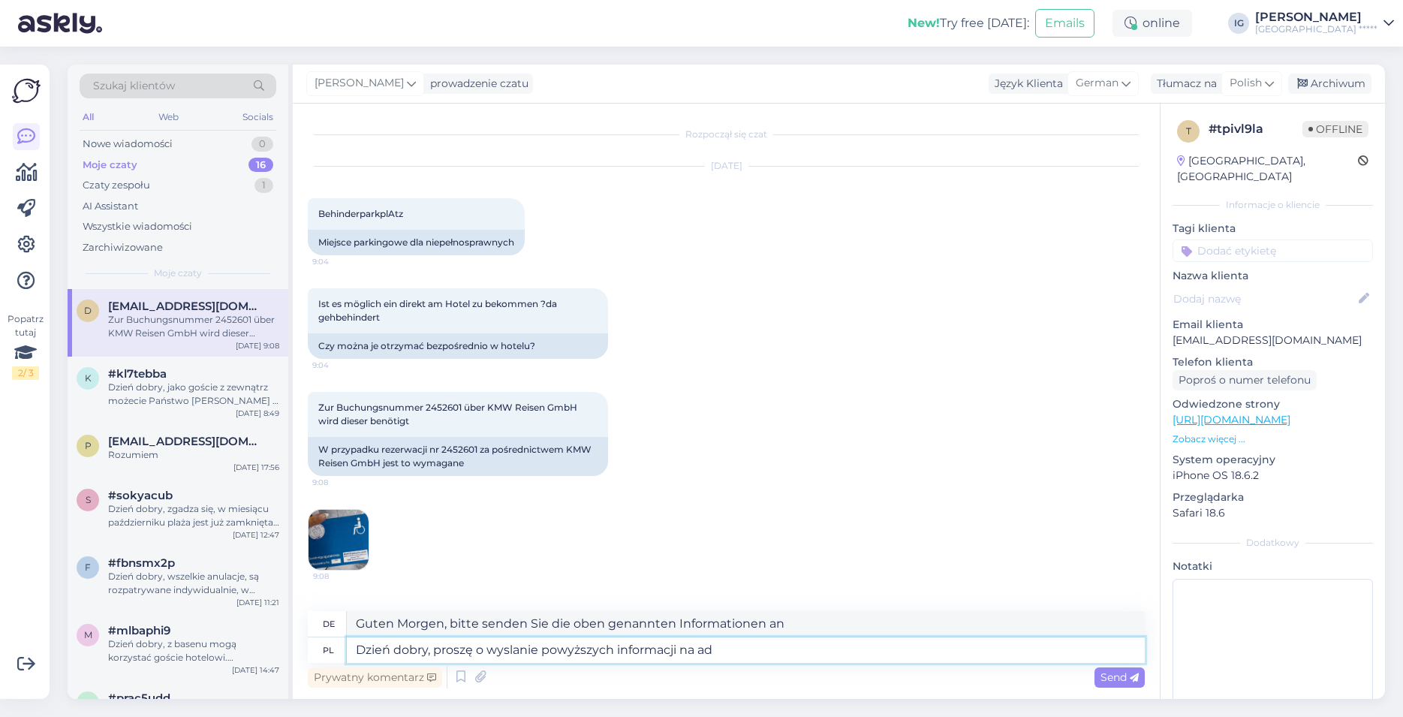
type textarea "Guten Morgen, bitte senden Sie die oben genannten Informationen an ade"
type textarea "Dzień dobry, proszę o wyslanie powyższych informacji na adres"
type textarea "Guten Morgen, bitte senden Sie die oben genannten Informationen an folgende Adr…"
type textarea "Dzień dobry, proszę o wyslanie powyższych informacji na adres v.dolinska@"
type textarea "Guten Morgen, bitte senden Sie die oben genannten Informationen an v.dolinska @"
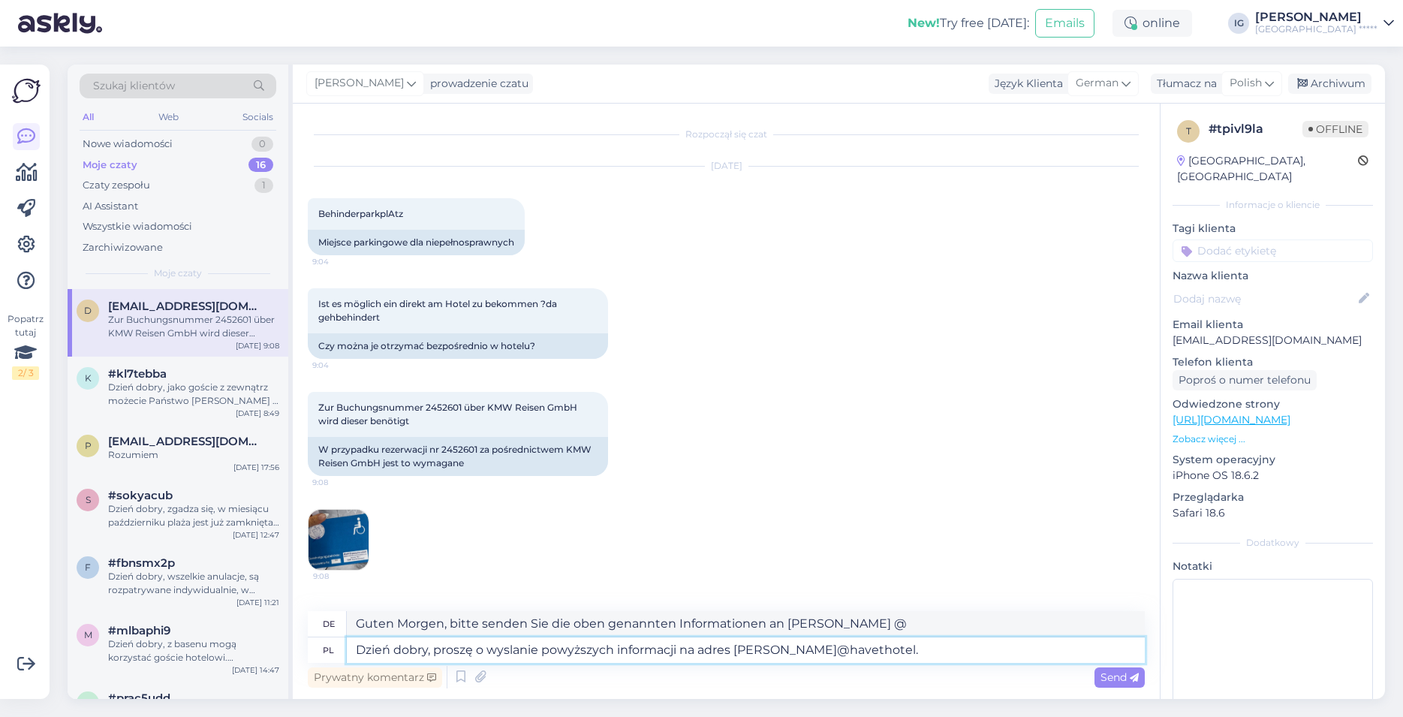
type textarea "Dzień dobry, proszę o wyslanie powyższych informacji na adres v.dolinska@haveth…"
type textarea "Guten Morgen, bitte senden Sie die obigen Informationen an v.dolinska @havethot…"
type textarea "Dzień dobry, proszę o wyslanie powyższych informacji na adres v.dolinska@haveth…"
type textarea "Guten Morgen, bitte senden Sie die oben genannten Informationen an v.dolinska@h…"
click at [731, 651] on textarea "Dzień dobry, proszę o wysłanie powyższych informacji na adres v.dolinska@haveth…" at bounding box center [746, 650] width 798 height 26
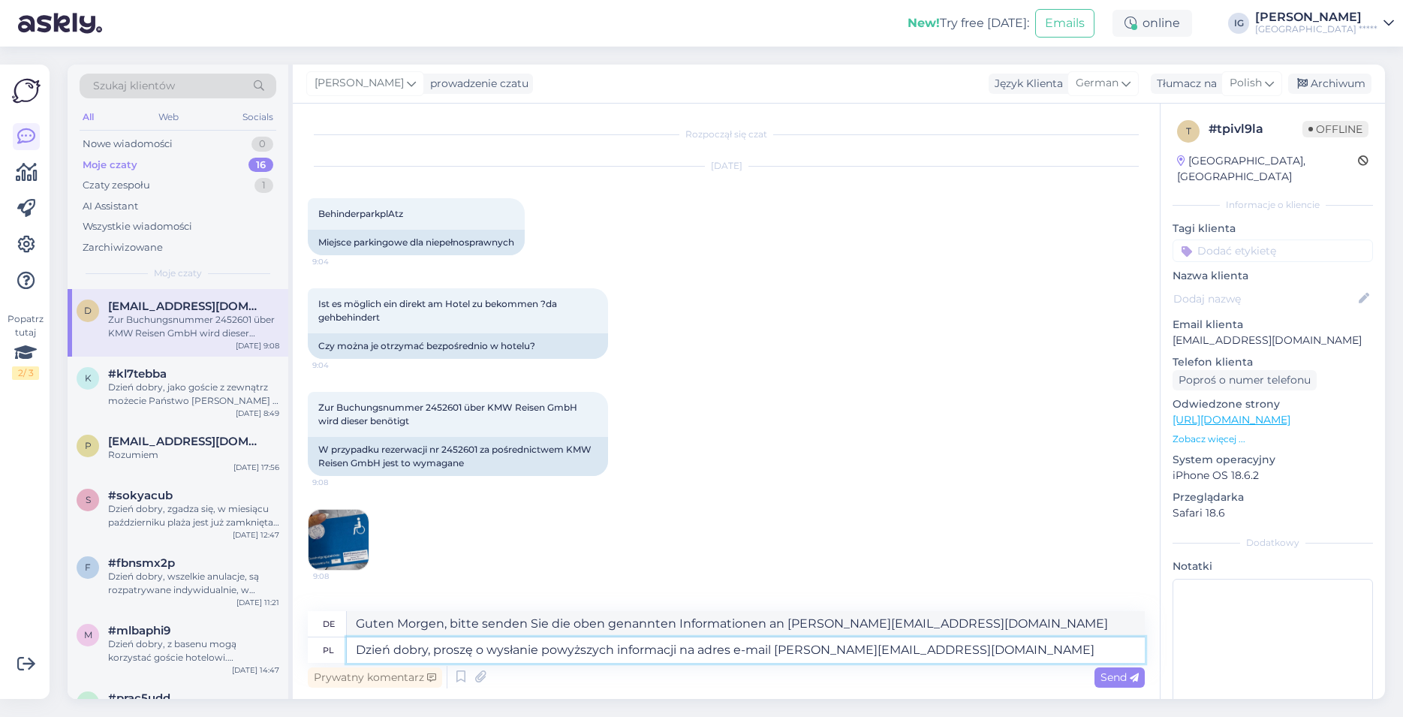
type textarea "Dzień dobry, proszę o wysłanie powyższych informacji na adres e-mail v.dolinska…"
drag, startPoint x: 948, startPoint y: 647, endPoint x: 962, endPoint y: 649, distance: 13.6
click at [947, 646] on textarea "Dzień dobry, proszę o wysłanie powyższych informacji na adres e-mail v.dolinska…" at bounding box center [746, 650] width 798 height 26
type textarea "Guten Morgen, bitte senden Sie die oben genannten Informationen an die E-Mail-A…"
type textarea "Dzień dobry, proszę o wysłanie powyższych informacji na adres e-mail v.dolinska…"
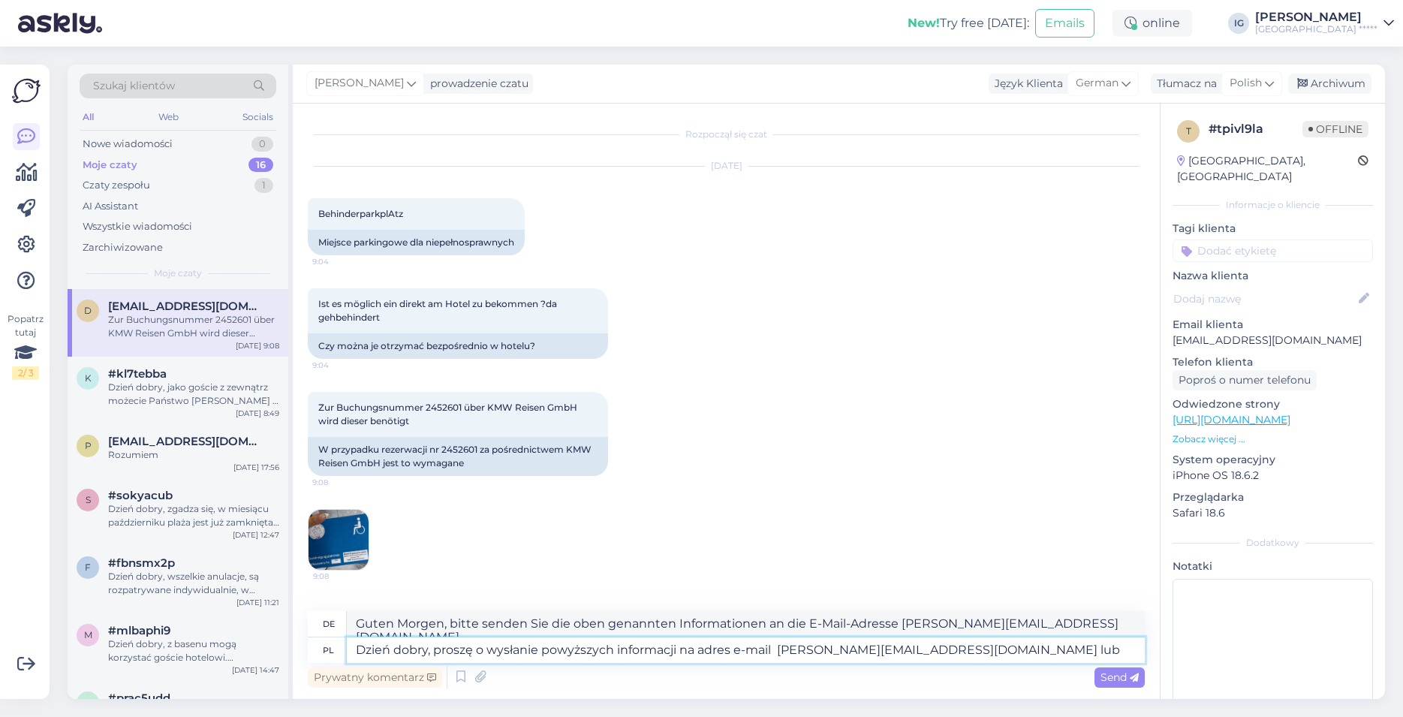
type textarea "Guten Morgen, bitte senden Sie die oben genannten Informationen an die E-Mail-A…"
type textarea "Dzień dobry, proszę o wysłanie powyższych informacji na adres e-mail v.dolinska…"
type textarea "Guten Morgen, bitte senden Sie die oben genannten Informationen an die E-Mail-A…"
type textarea "Dzień dobry, proszę o wysłanie powyższych informacji na adres e-mail v.dolinska…"
type textarea "Guten Morgen, bitte senden Sie die oben genannten Informationen an die E-Mail-A…"
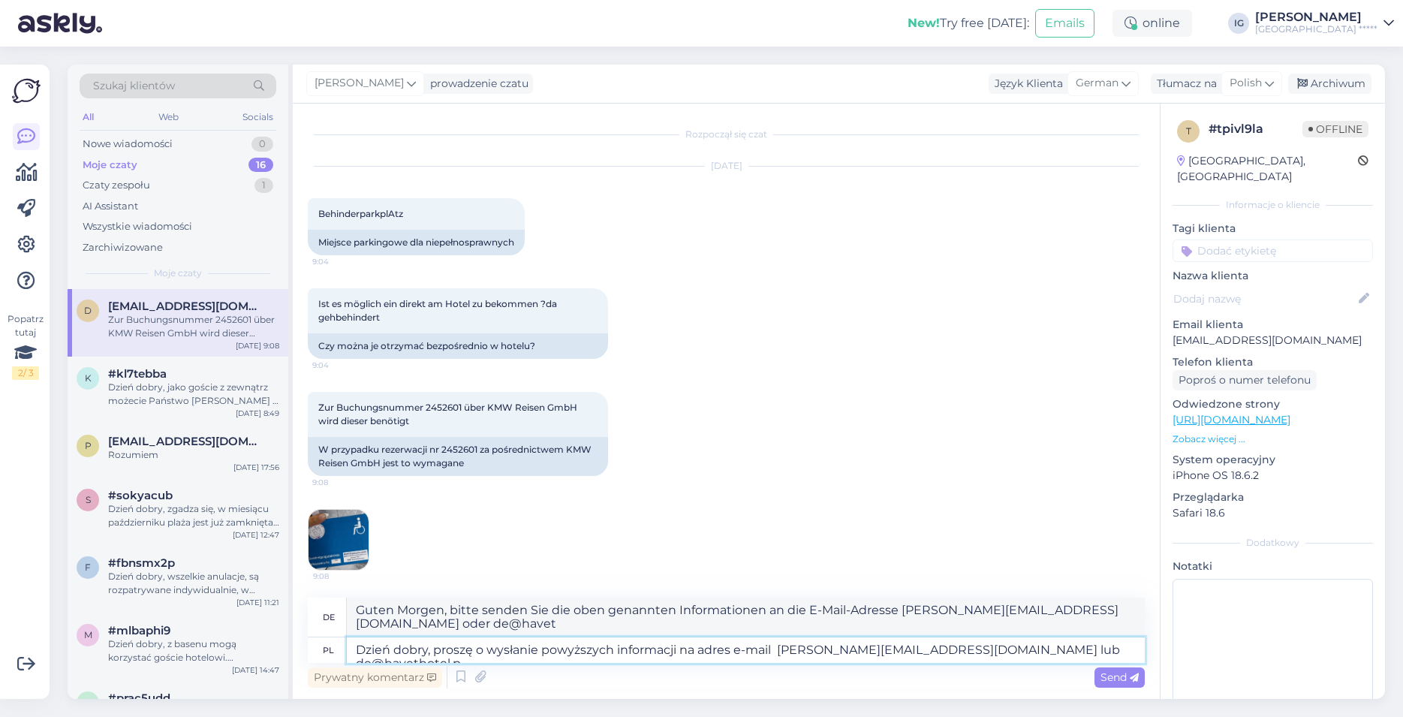
type textarea "Dzień dobry, proszę o wysłanie powyższych informacji na adres e-mail v.dolinska…"
type textarea "Guten Morgen, bitte senden Sie die oben genannten Informationen an die E-Mail-A…"
type textarea "Dzień dobry, proszę o wysłanie powyższych informacji na adres e-mail v.dolinska…"
type textarea "Guten Morgen, bitte senden Sie die oben genannten Informationen an die E-Mail-A…"
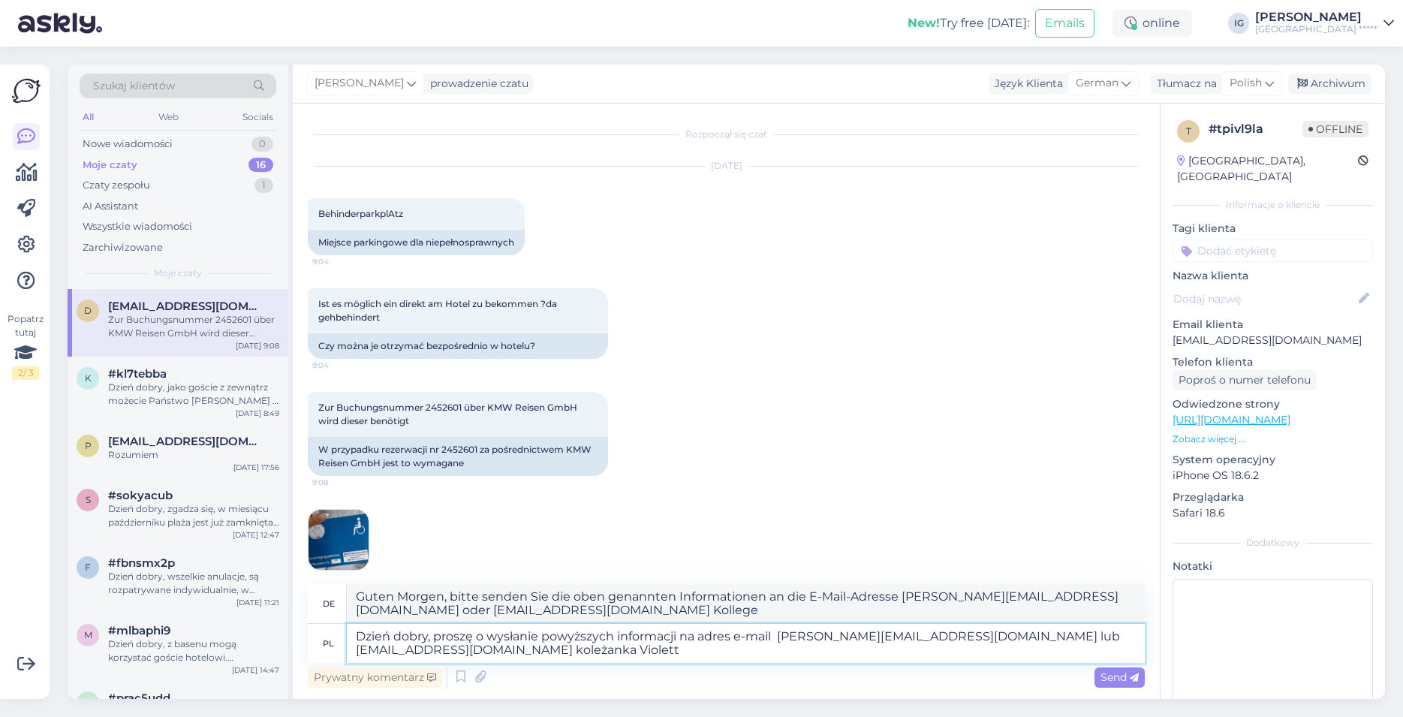
type textarea "Dzień dobry, proszę o wysłanie powyższych informacji na adres e-mail v.dolinska…"
type textarea "Guten Morgen, bitte senden Sie die oben genannten Informationen an die E-Mail-A…"
type textarea "Dzień dobry, proszę o wysłanie powyższych informacji na adres e-mail v.dolinska…"
type textarea "Guten Morgen, bitte senden Sie die oben genannten Informationen an die E-Mail-A…"
type textarea "Dzień dobry, proszę o wysłanie powyższych informacji na adres e-mail v.dolinska…"
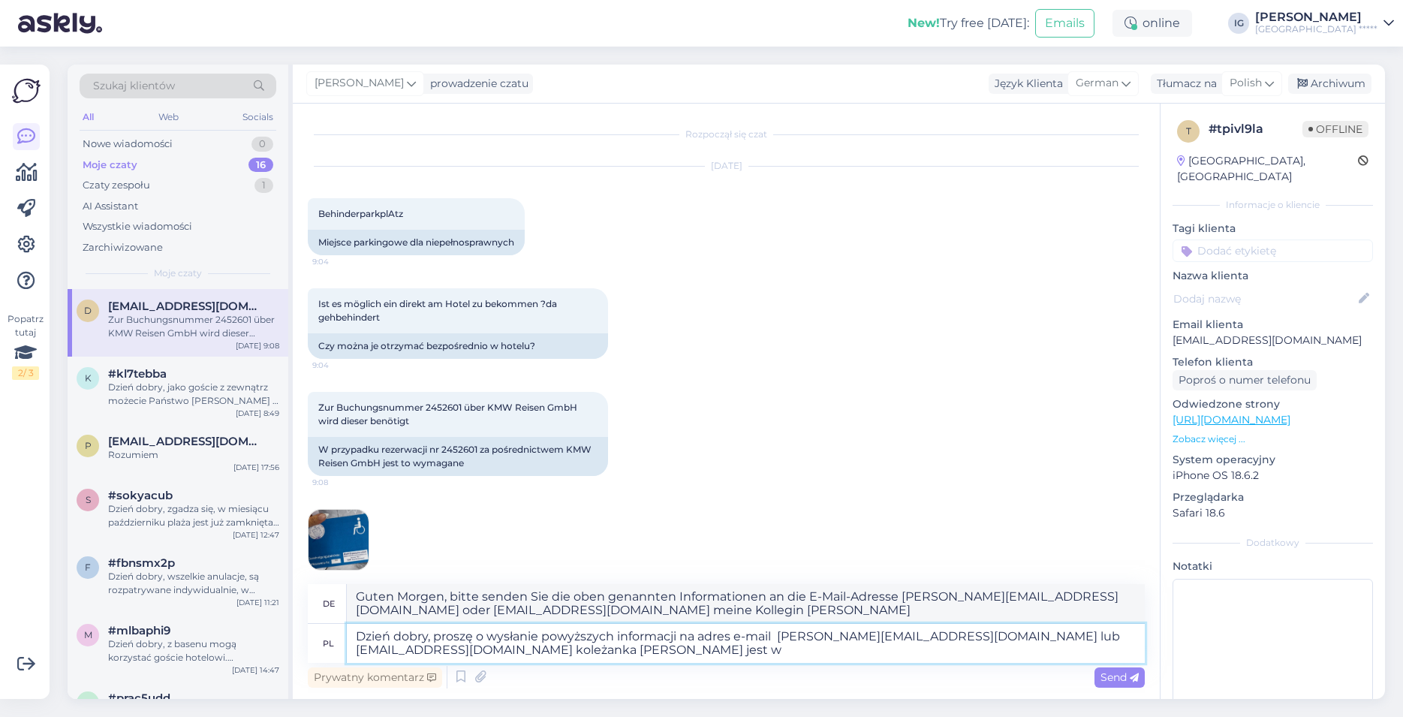
type textarea "Guten Morgen, bitte senden Sie die oben genannten Informationen an die E-Mail-A…"
type textarea "Dzień dobry, proszę o wysłanie powyższych informacji na adres e-mail v.dolinska…"
type textarea "Guten Morgen, bitte senden Sie die oben genannten Informationen an die E-Mail-A…"
type textarea "Dzień dobry, proszę o wysłanie powyższych informacji na adres e-mail v.dolinska…"
type textarea "Guten Morgen, bitte senden Sie die oben genannten Informationen an die E-Mail-A…"
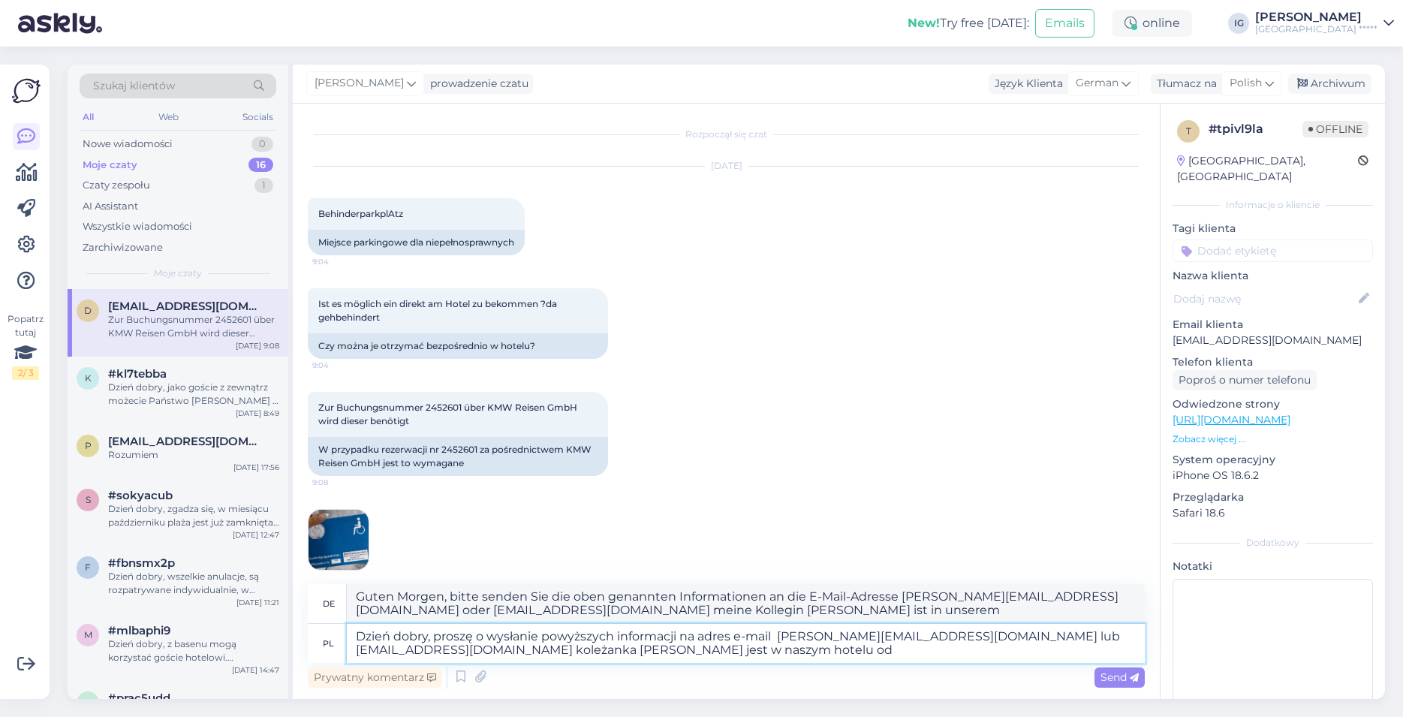
type textarea "Dzień dobry, proszę o wysłanie powyższych informacji na adres e-mail v.dolinska…"
type textarea "Guten Morgen, bitte senden Sie die oben genannten Informationen an die E-Mail-A…"
type textarea "Dzień dobry, proszę o wysłanie powyższych informacji na adres e-mail v.dolinska…"
type textarea "Guten Morgen, bitte senden Sie die oben genannten Informationen an die E-Mail-A…"
type textarea "Dzień dobry, proszę o wysłanie powyższych informacji na adres e-mail v.dolinska…"
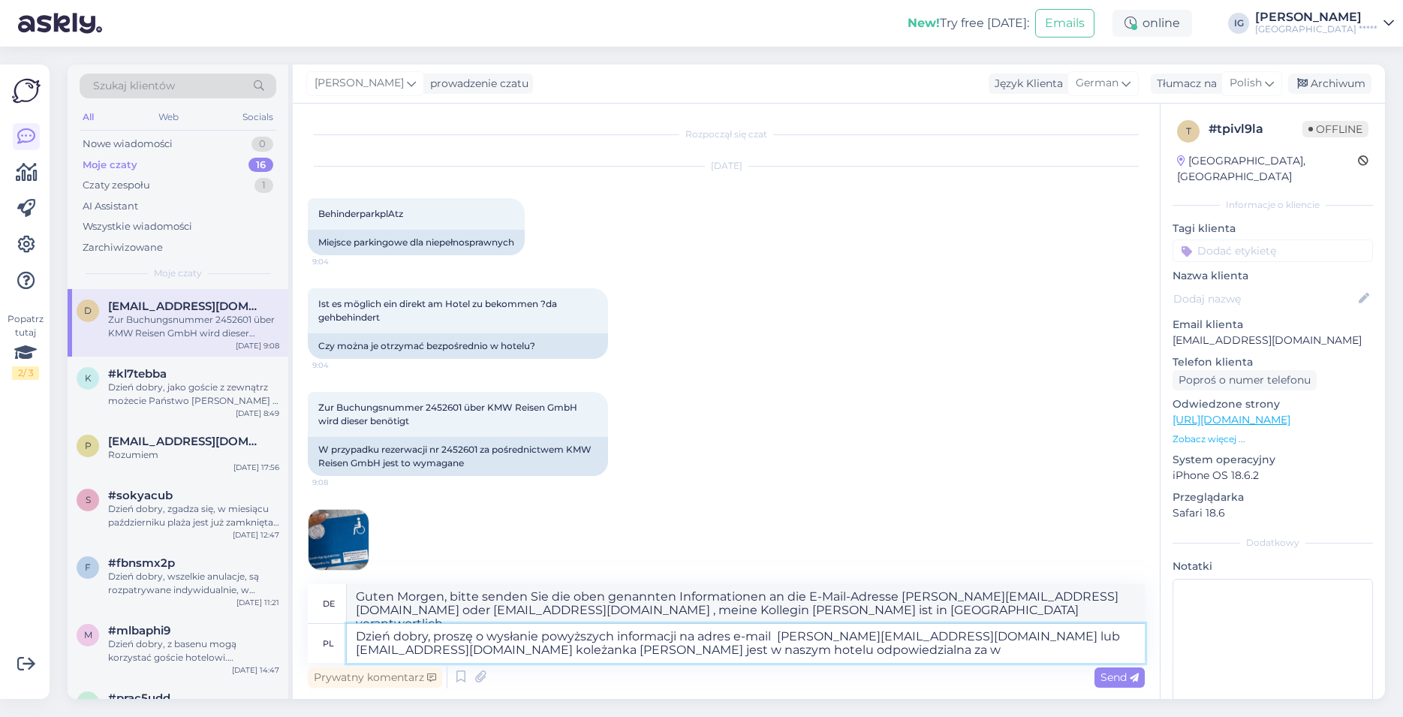
type textarea "Guten Morgen, bitte senden Sie die oben genannten Informationen an die E-Mail-A…"
type textarea "Dzień dobry, proszę o wysłanie powyższych informacji na adres e-mail v.dolinska…"
type textarea "Guten Morgen, bitte senden Sie die oben genannten Informationen an die E-Mail-A…"
type textarea "Dzień dobry, proszę o wysłanie powyższych informacji na adres e-mail v.dolinska…"
type textarea "Guten Morgen, bitte senden Sie die oben genannten Informationen an die E-Mail-A…"
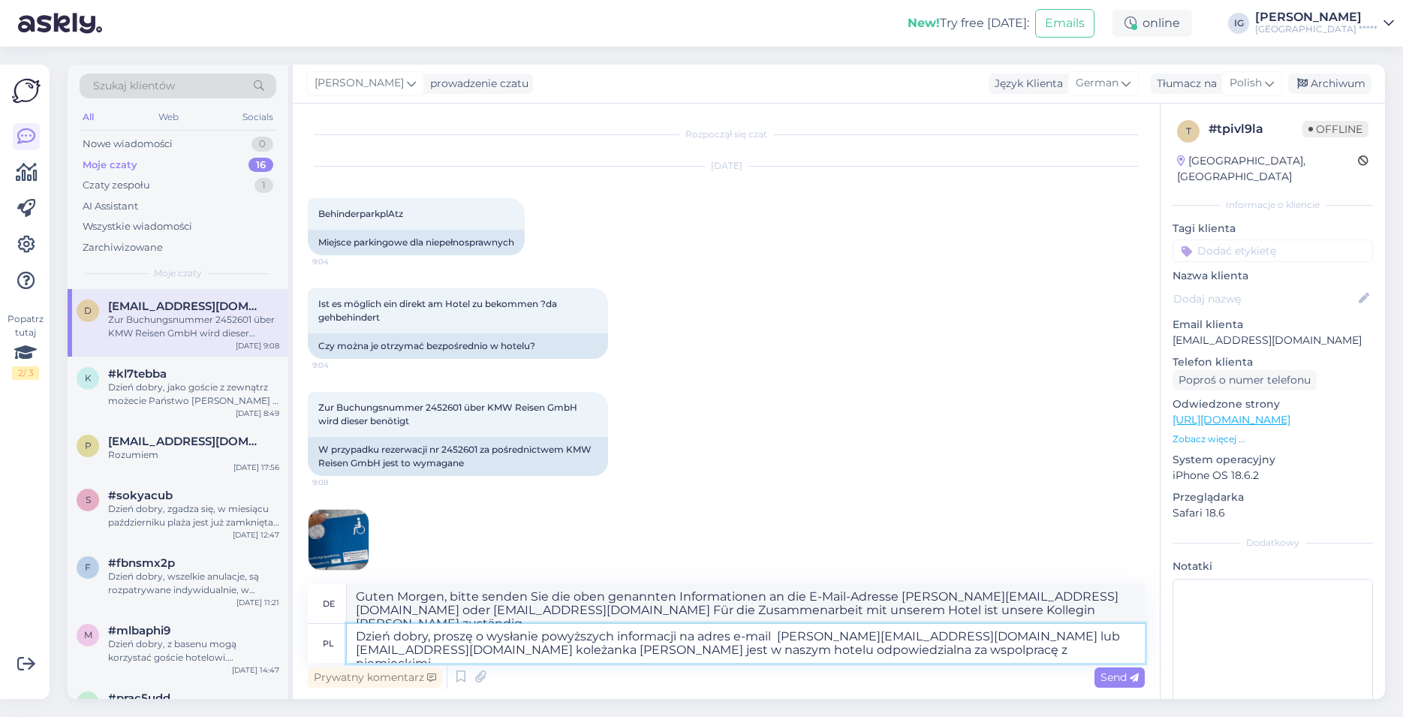
type textarea "Dzień dobry, proszę o wysłanie powyższych informacji na adres e-mail v.dolinska…"
type textarea "Guten Morgen, bitte senden Sie die oben genannten Informationen an die E-Mail-A…"
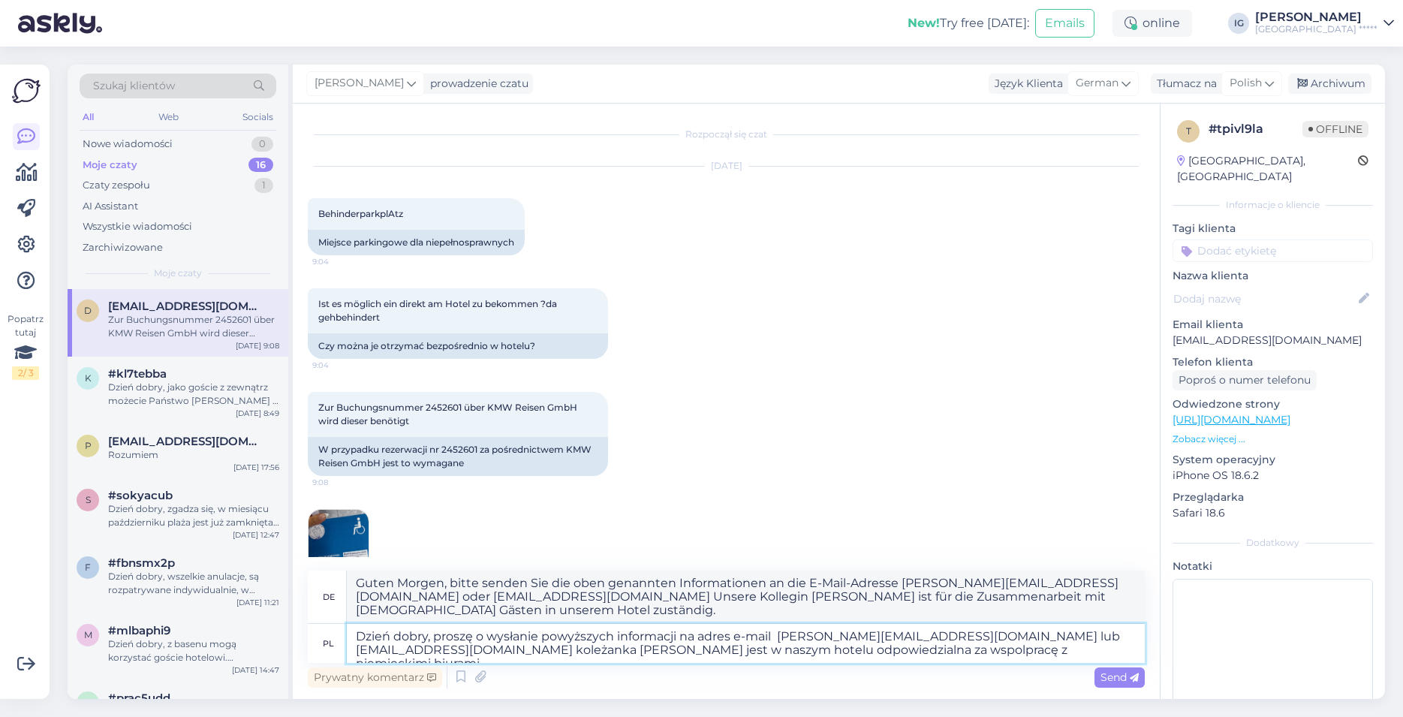
type textarea "Dzień dobry, proszę o wysłanie powyższych informacji na adres e-mail v.dolinska…"
type textarea "Guten Morgen, bitte senden Sie die oben genannten Informationen an die E-Mail-A…"
type textarea "Dzień dobry, proszę o wysłanie powyższych informacji na adres e-mail v.dolinska…"
type textarea "Guten Morgen, bitte senden Sie die oben genannten Informationen an die E-Mail-A…"
type textarea "Dzień dobry, proszę o wysłanie powyższych informacji na adres e-mail v.dolinska…"
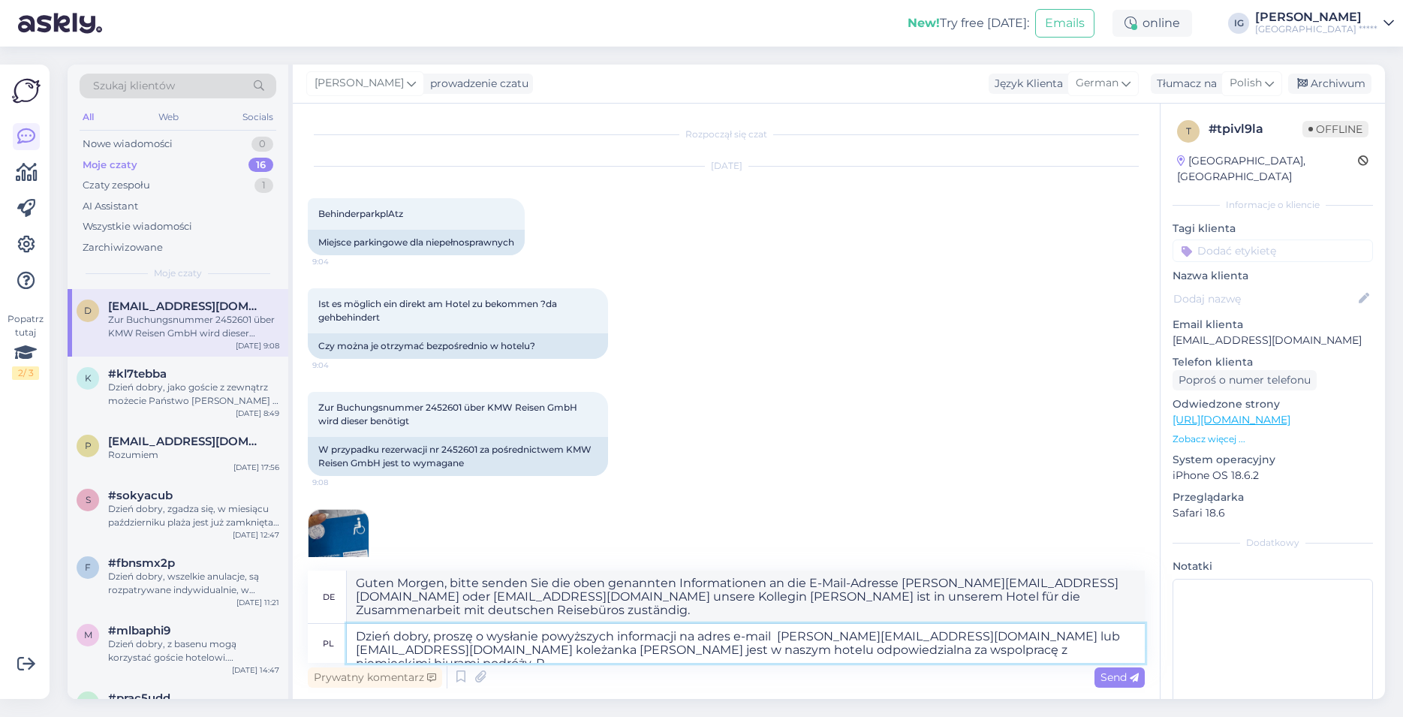
type textarea "Guten Morgen, bitte senden Sie die oben genannten Informationen an die E-Mail-A…"
type textarea "Dzień dobry, proszę o wysłanie powyższych informacji na adres e-mail v.dolinska…"
type textarea "Guten Morgen, bitte senden Sie die oben genannten Informationen an v.dolinska@h…"
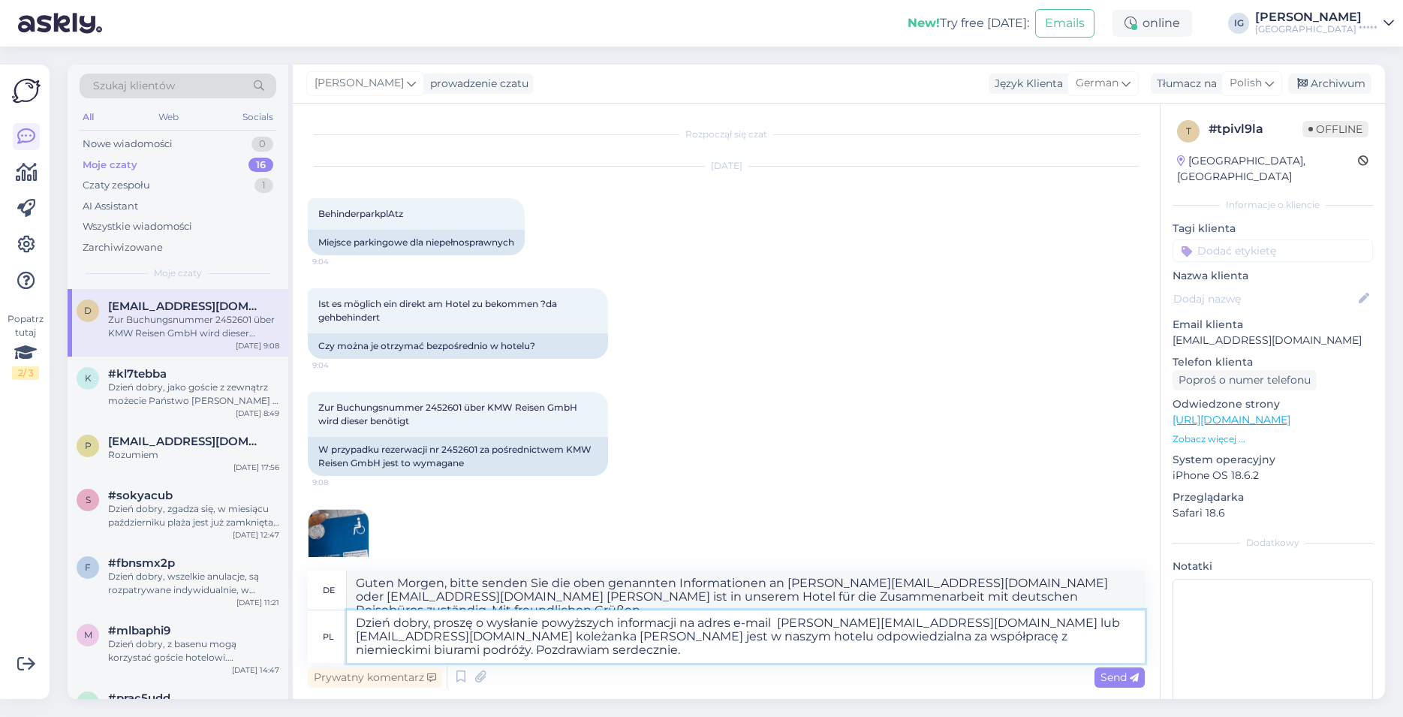
type textarea "Dzień dobry, proszę o wysłanie powyższych informacji na adres e-mail v.dolinska…"
click at [1126, 680] on span "Send" at bounding box center [1119, 677] width 38 height 14
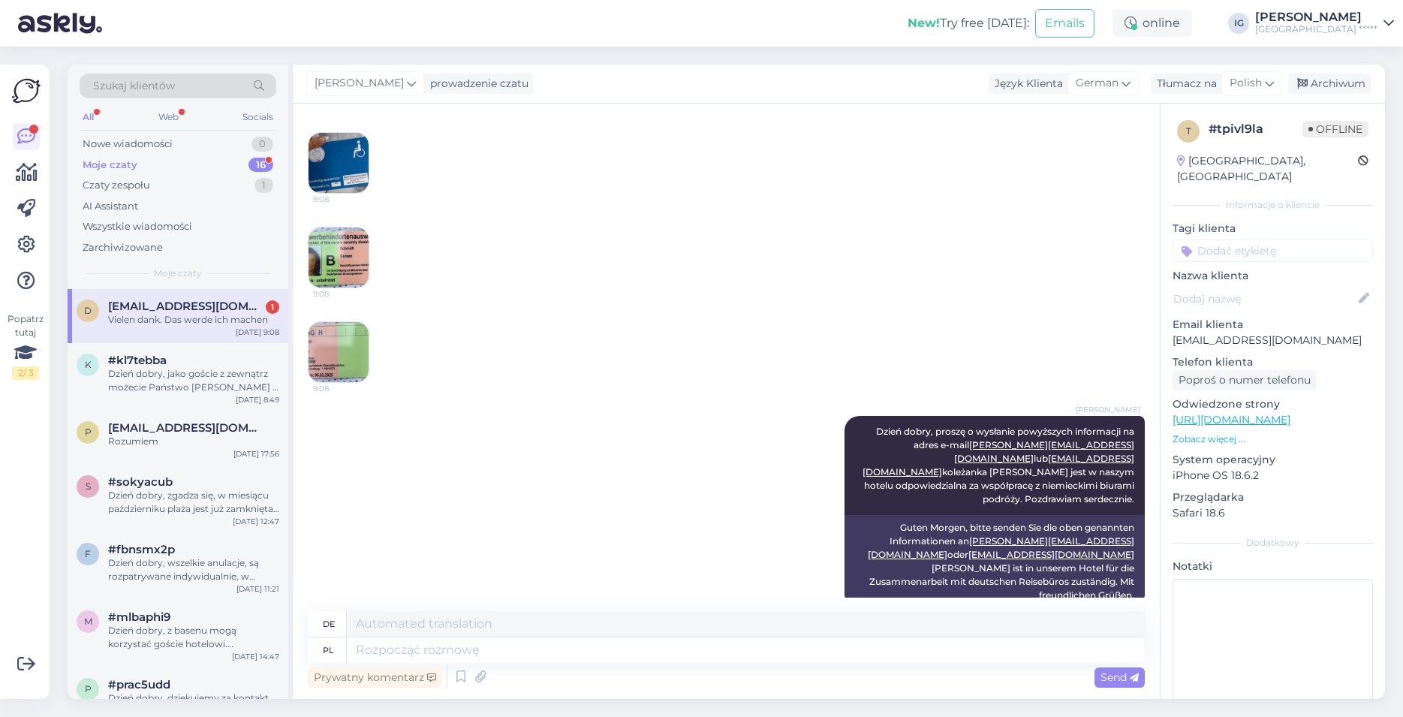
scroll to position [467, 0]
